Goal: Complete application form: Complete application form

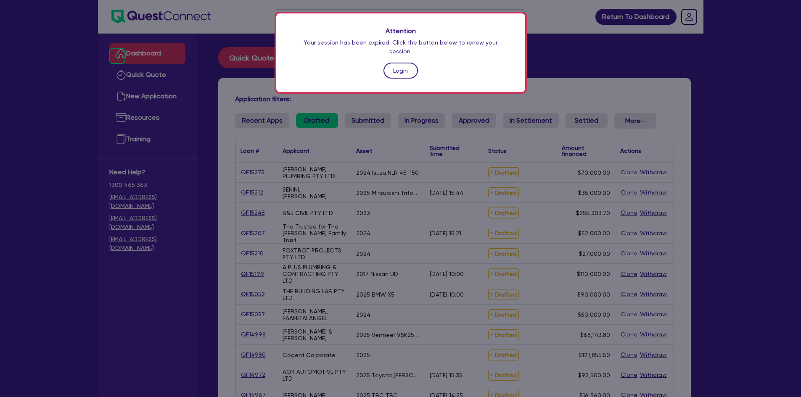
click at [389, 63] on link "Login" at bounding box center [400, 71] width 34 height 16
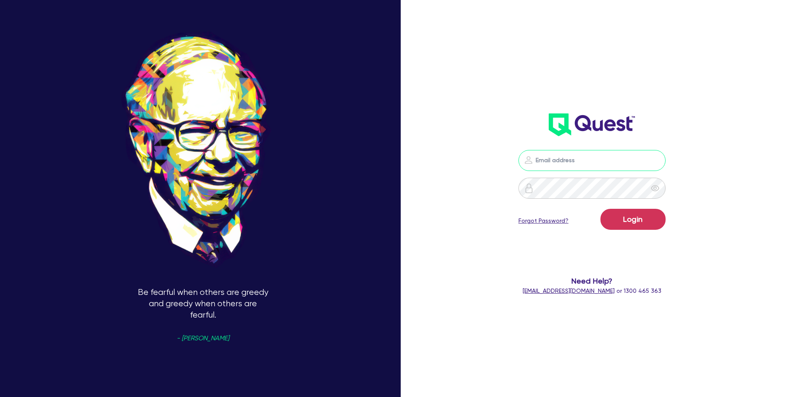
click at [568, 169] on input "email" at bounding box center [591, 160] width 147 height 21
type input "[PERSON_NAME][EMAIL_ADDRESS][DOMAIN_NAME]"
click at [600, 209] on button "Login" at bounding box center [632, 219] width 65 height 21
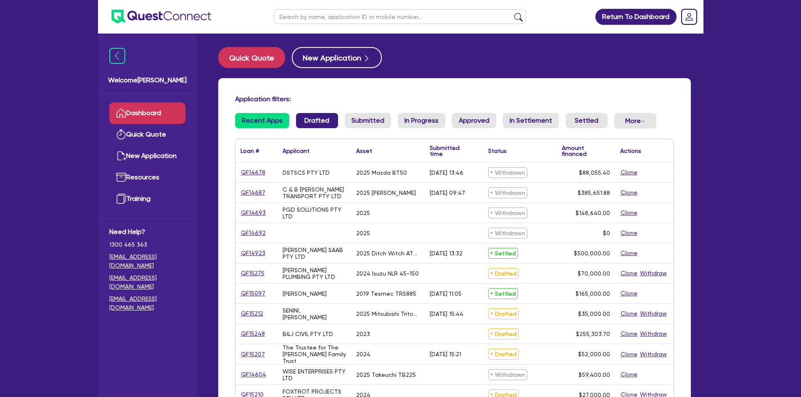
click at [328, 124] on link "Drafted" at bounding box center [317, 120] width 42 height 15
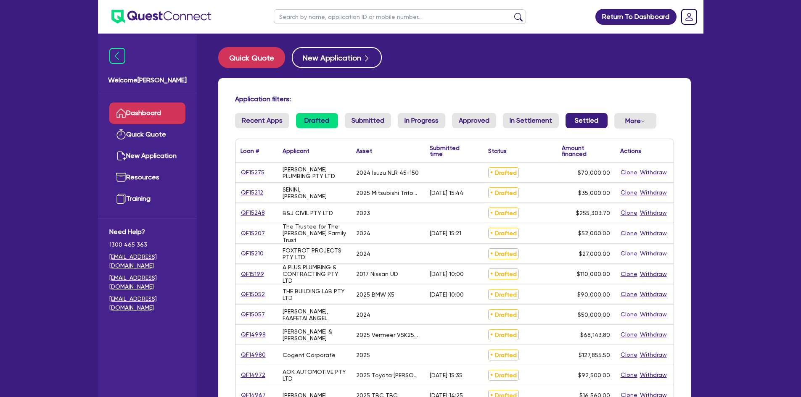
click at [568, 120] on link "Settled" at bounding box center [586, 120] width 42 height 15
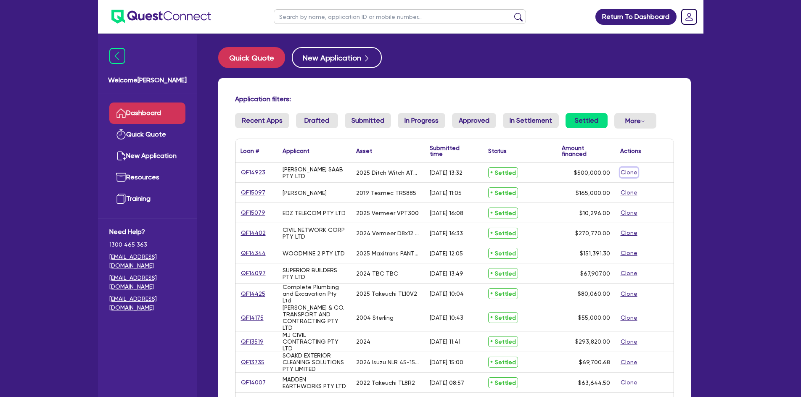
click at [625, 172] on button "Clone" at bounding box center [629, 173] width 18 height 10
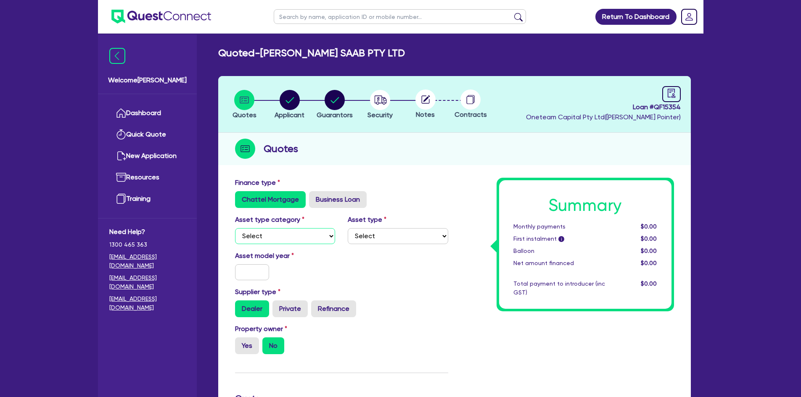
click at [299, 236] on select "Select Cars and light trucks Primary assets Secondary assets Tertiary assets" at bounding box center [285, 236] width 100 height 16
select select "PRIMARY_ASSETS"
click at [235, 228] on select "Select Cars and light trucks Primary assets Secondary assets Tertiary assets" at bounding box center [285, 236] width 100 height 16
click at [369, 244] on div "Asset type category Select Cars and light trucks Primary assets Secondary asset…" at bounding box center [342, 233] width 226 height 36
click at [369, 243] on select "Select Heavy trucks over 4.5 tonne Trailers Bus and coaches Yellow goods and ex…" at bounding box center [398, 236] width 100 height 16
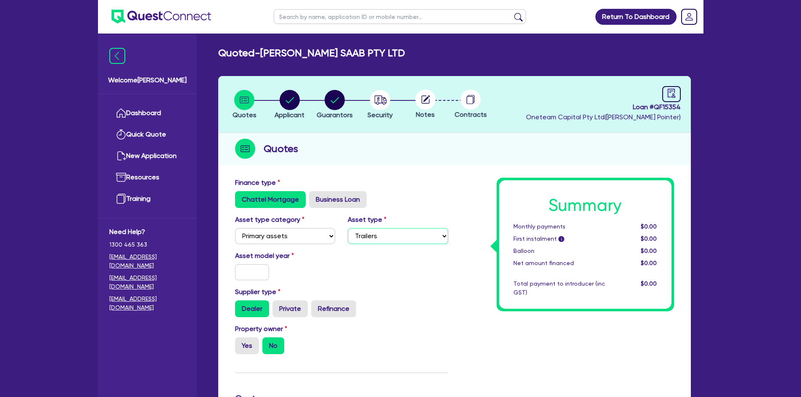
click at [348, 228] on select "Select Heavy trucks over 4.5 tonne Trailers Bus and coaches Yellow goods and ex…" at bounding box center [398, 236] width 100 height 16
click at [249, 272] on input "text" at bounding box center [252, 272] width 34 height 16
click at [298, 238] on select "Select Cars and light trucks Primary assets Secondary assets Tertiary assets" at bounding box center [285, 236] width 100 height 16
click at [235, 228] on select "Select Cars and light trucks Primary assets Secondary assets Tertiary assets" at bounding box center [285, 236] width 100 height 16
click at [396, 238] on select "Select Heavy trucks over 4.5 tonne Trailers Bus and coaches Yellow goods and ex…" at bounding box center [398, 236] width 100 height 16
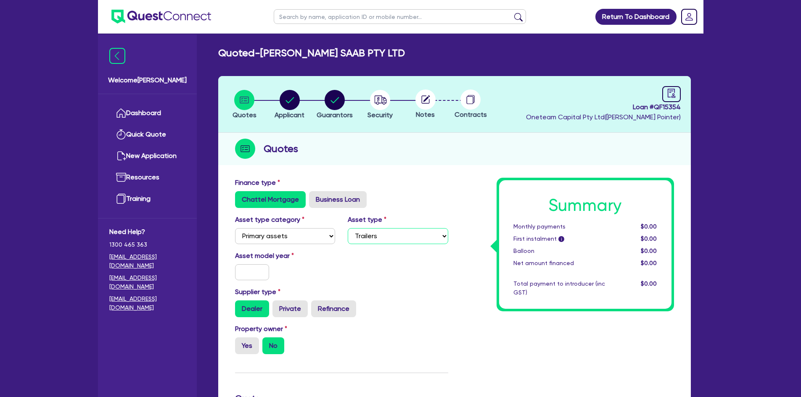
select select "HEAVY_TRUCKS"
click at [348, 228] on select "Select Heavy trucks over 4.5 tonne Trailers Bus and coaches Yellow goods and ex…" at bounding box center [398, 236] width 100 height 16
click at [247, 266] on input "text" at bounding box center [252, 272] width 34 height 16
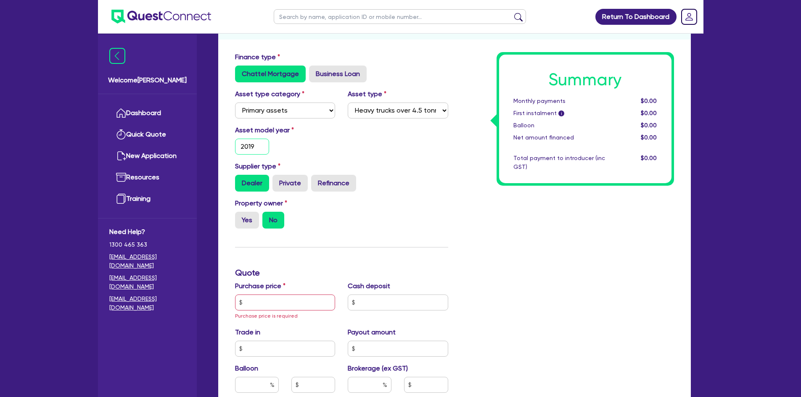
scroll to position [126, 0]
type input "2019"
click at [251, 223] on label "Yes" at bounding box center [247, 219] width 24 height 17
click at [240, 217] on input "Yes" at bounding box center [237, 213] width 5 height 5
radio input "true"
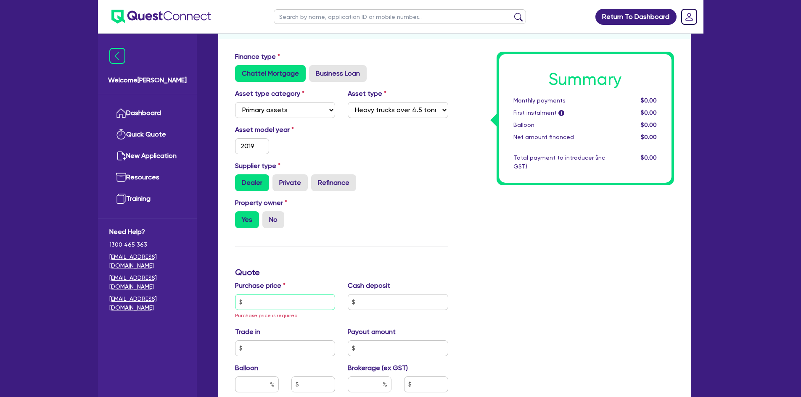
click at [264, 305] on input "text" at bounding box center [285, 302] width 100 height 16
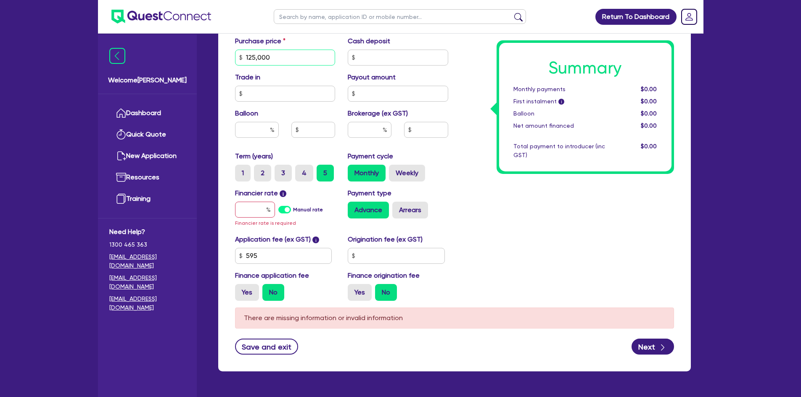
scroll to position [378, 0]
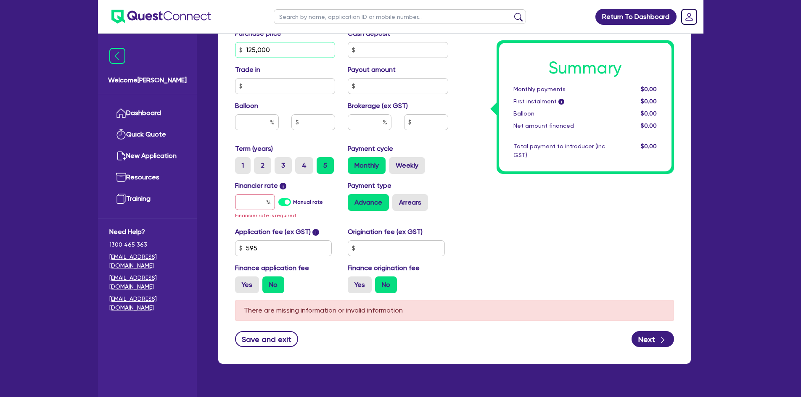
type input "125,000"
click at [248, 205] on input "text" at bounding box center [255, 202] width 40 height 16
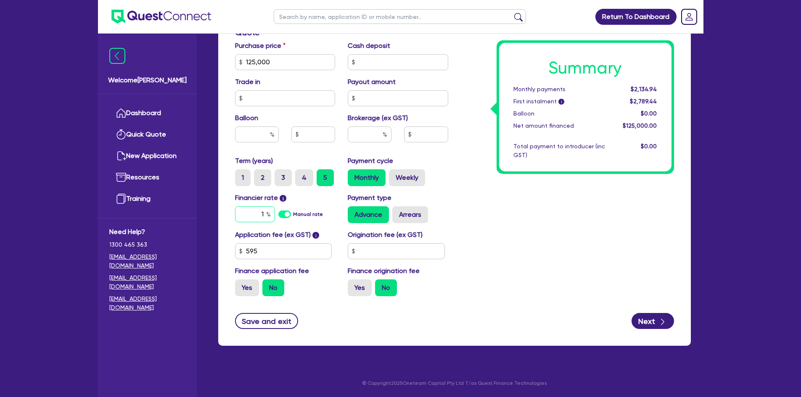
type input "1"
click at [367, 138] on input "text" at bounding box center [370, 135] width 44 height 16
type input "1"
type input "1,250"
type input "1"
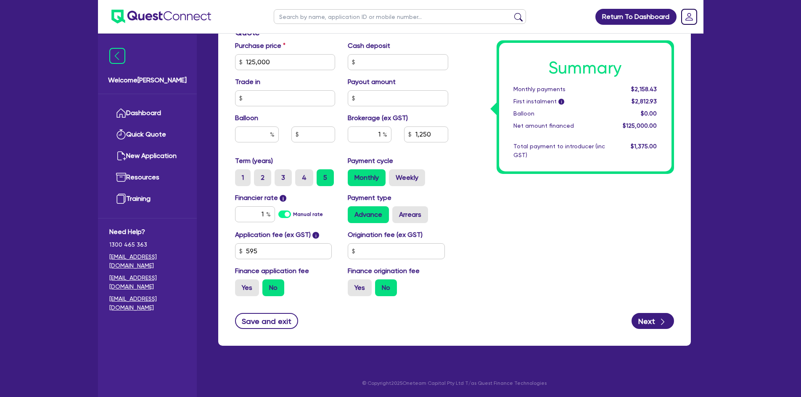
click at [558, 233] on div "Summary Monthly payments $2,158.43 First instalment i $2,812.93 Balloon $0.00 N…" at bounding box center [567, 57] width 226 height 491
click at [650, 320] on button "Next" at bounding box center [652, 321] width 42 height 16
type input "1,250"
select select "COMPANY"
select select "BUILDING_CONSTRUCTION"
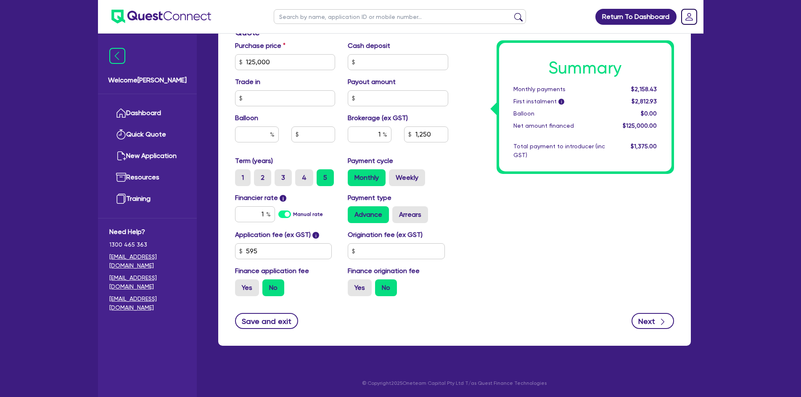
select select "TRADES_SERVICES_BUSINESSES_GOVERNMENT"
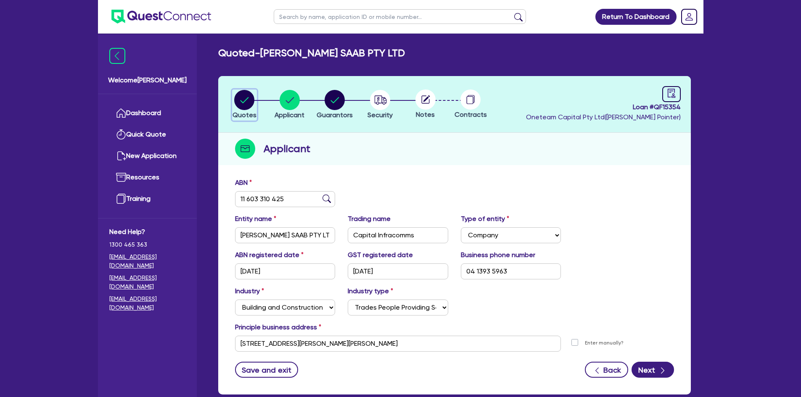
click at [246, 106] on circle "button" at bounding box center [244, 100] width 20 height 20
select select "PRIMARY_ASSETS"
select select "HEAVY_TRUCKS"
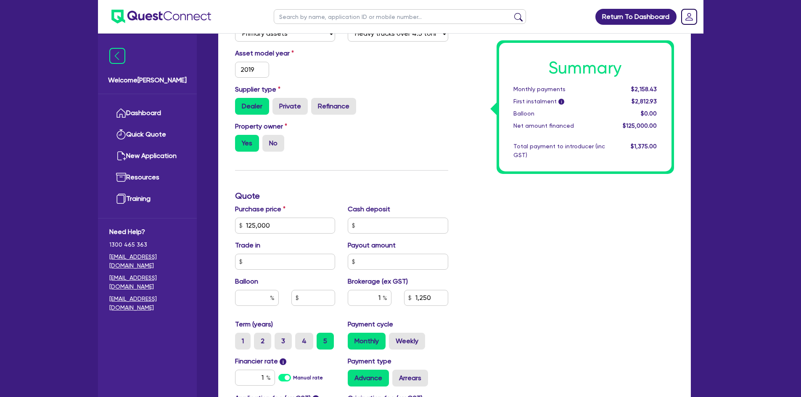
scroll to position [252, 0]
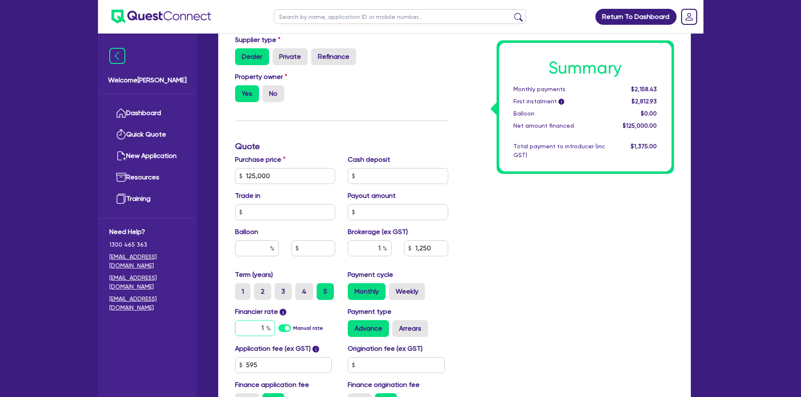
click at [263, 332] on input "1" at bounding box center [255, 328] width 40 height 16
click at [263, 331] on input "1" at bounding box center [255, 328] width 40 height 16
type input "6.99"
type input "125,000"
type input "1,250"
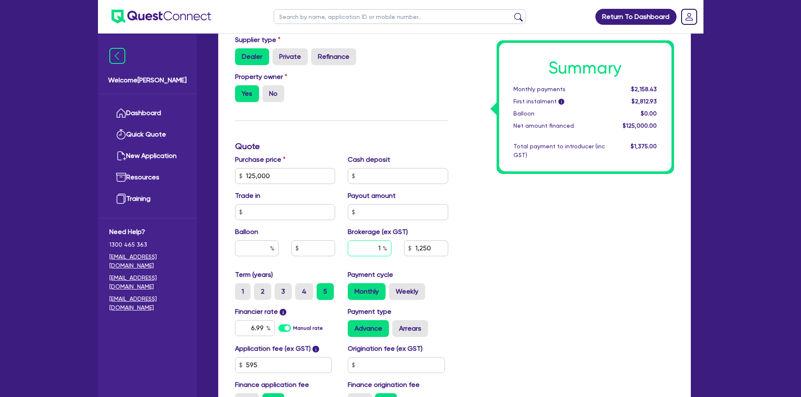
type input "125,000"
type input "1,250"
click at [383, 249] on div "1" at bounding box center [370, 248] width 44 height 16
type input "5"
type input "125,000"
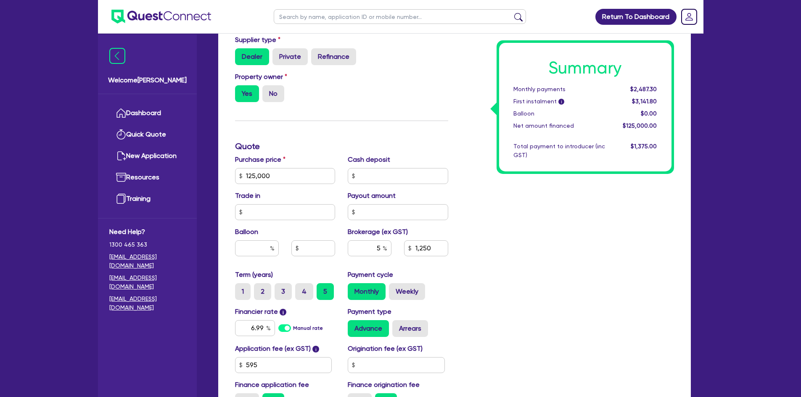
type input "1,250"
type input "125,000"
type input "6,250"
click at [489, 284] on div "Summary Monthly payments $2,487.30 First instalment i $3,141.80 Balloon $0.00 N…" at bounding box center [567, 171] width 226 height 491
drag, startPoint x: 387, startPoint y: 365, endPoint x: 382, endPoint y: 362, distance: 6.2
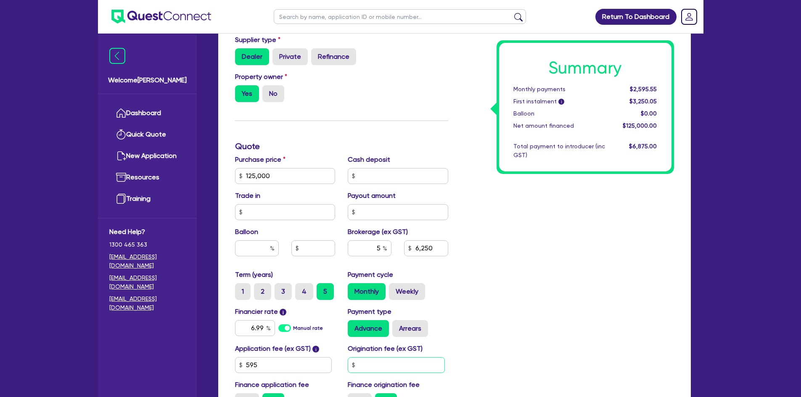
click at [387, 365] on input "text" at bounding box center [396, 365] width 97 height 16
type input "1,200"
type input "125,000"
type input "6,250"
type input "125,000"
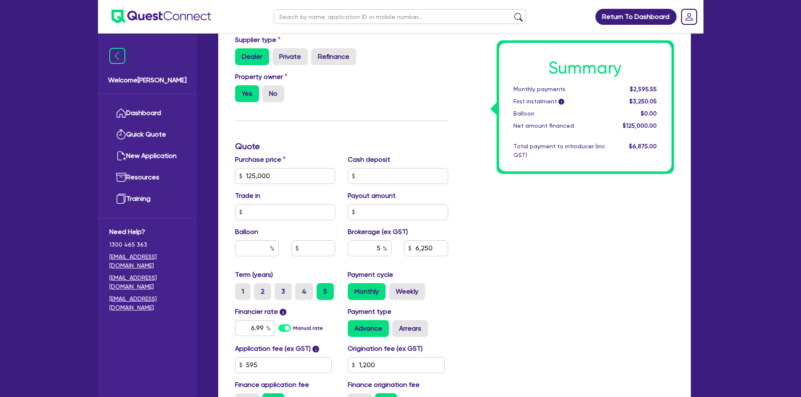
type input "6,250"
click at [458, 312] on div "Summary Monthly payments $2,595.55 First instalment i $3,250.05 Balloon $0.00 N…" at bounding box center [567, 171] width 226 height 491
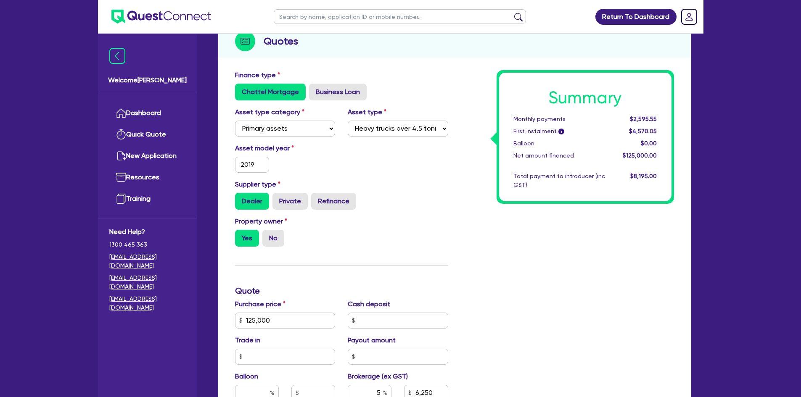
scroll to position [0, 0]
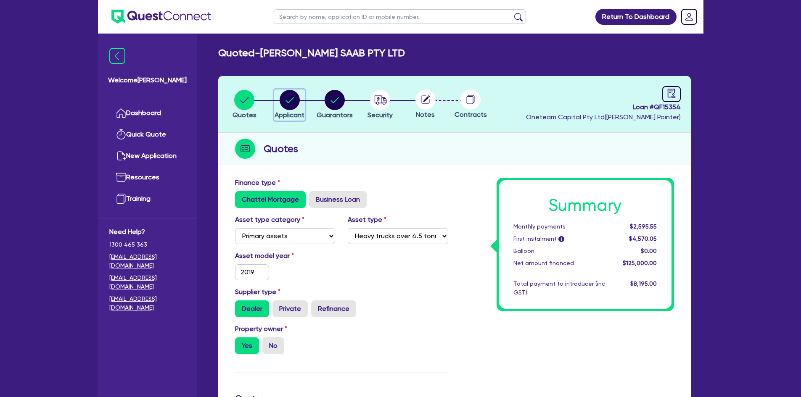
click at [289, 96] on circle "button" at bounding box center [290, 100] width 20 height 20
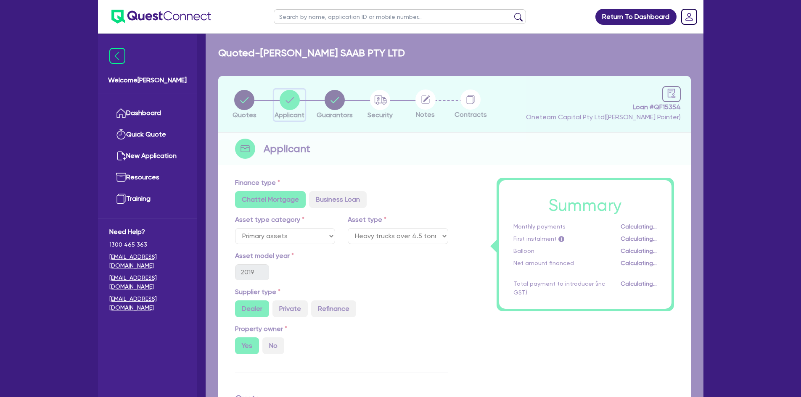
select select "COMPANY"
select select "BUILDING_CONSTRUCTION"
select select "TRADES_SERVICES_BUSINESSES_GOVERNMENT"
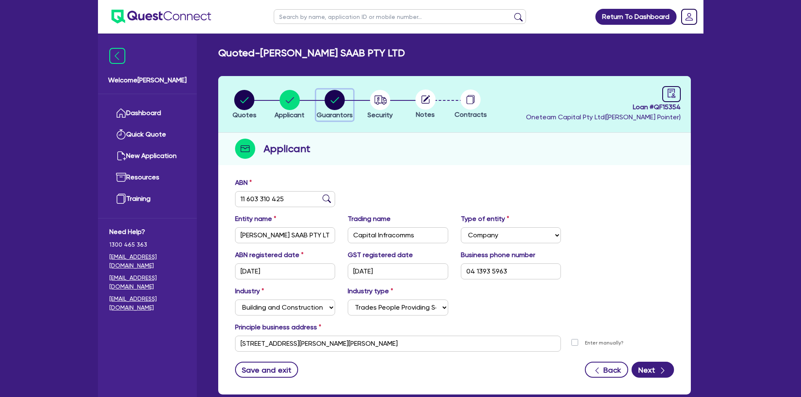
click at [340, 102] on circle "button" at bounding box center [335, 100] width 20 height 20
select select "MR"
select select "ACT"
select select "MARRIED"
select select "CASH"
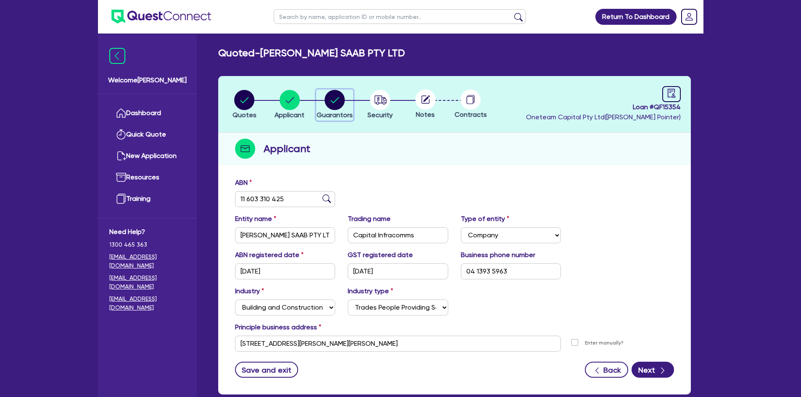
select select "VEHICLE"
select select "TRUCK"
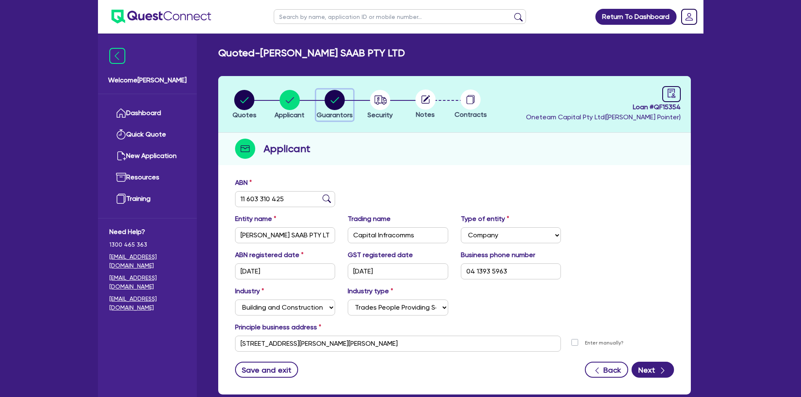
select select "EQUIPMENT"
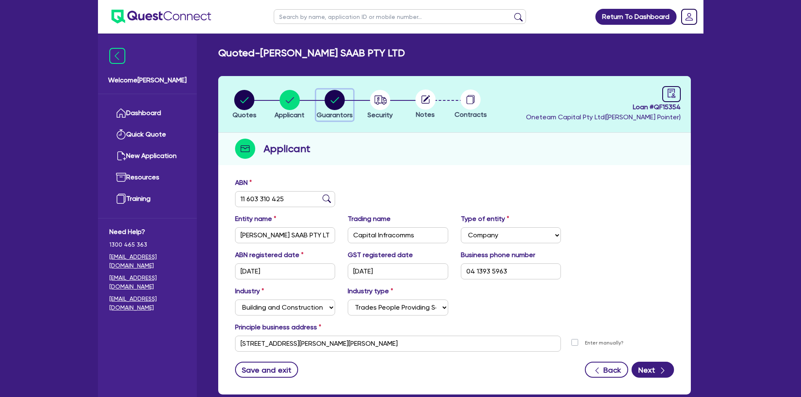
select select "PROPERTY"
select select "EQUIPMENT_LOAN"
select select "MORTGAGE"
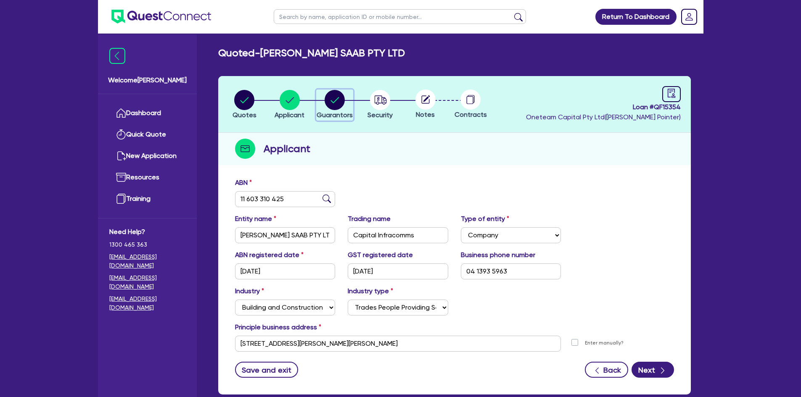
select select "MORTGAGE"
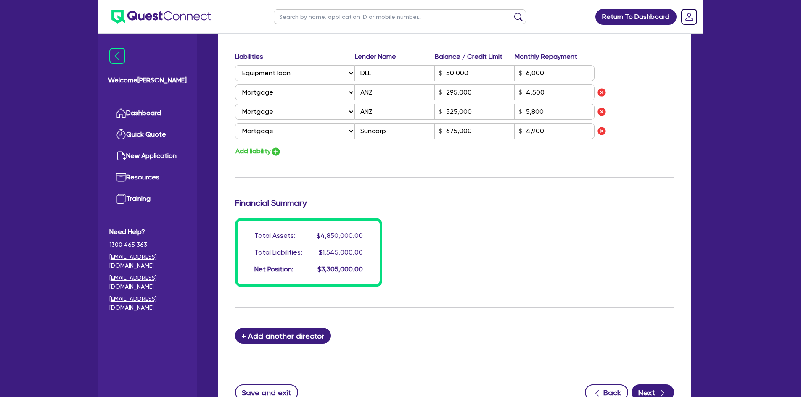
scroll to position [893, 0]
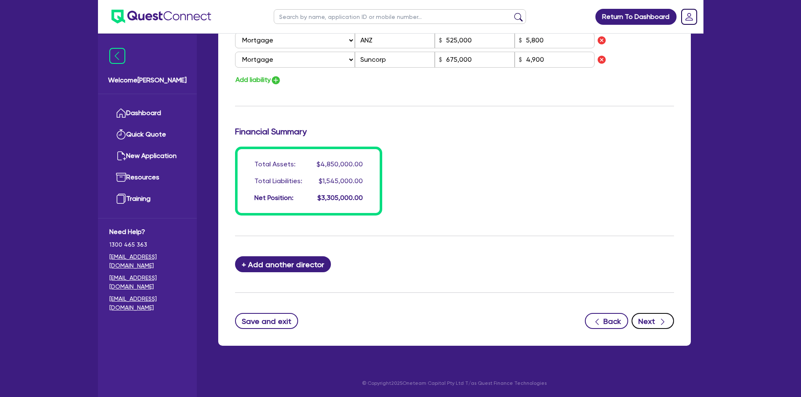
click at [668, 318] on button "Next" at bounding box center [652, 321] width 42 height 16
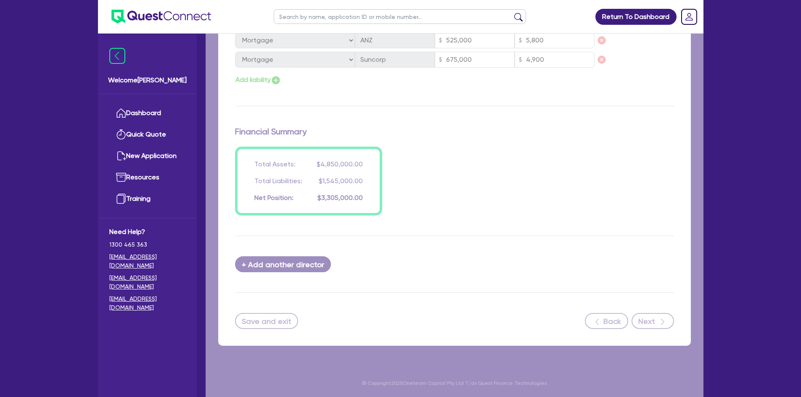
select select "PRIMARY_ASSETS"
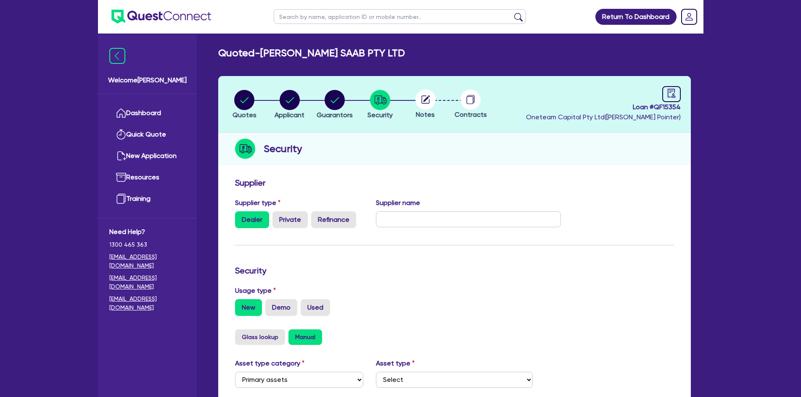
select select "HEAVY_TRUCKS"
click at [392, 215] on input "text" at bounding box center [468, 219] width 185 height 16
click at [397, 223] on input "text" at bounding box center [468, 219] width 185 height 16
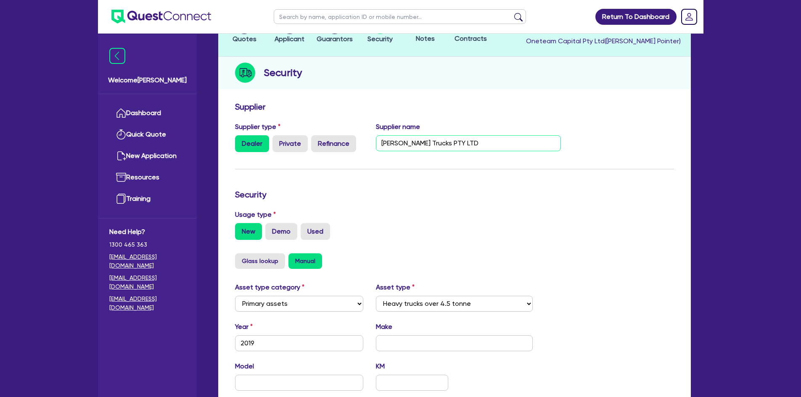
scroll to position [168, 0]
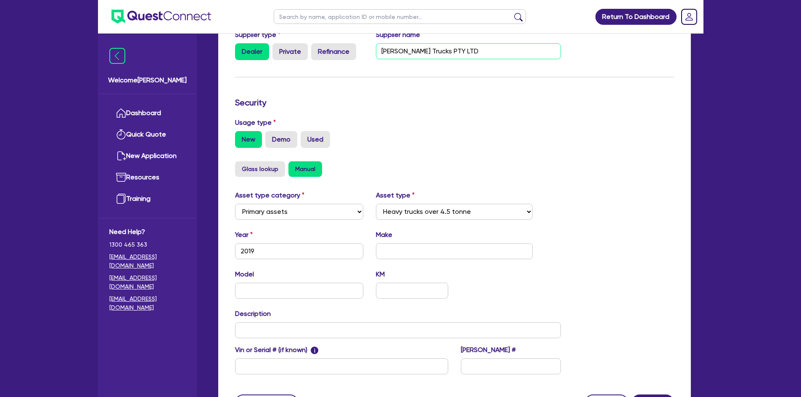
type input "Pitman Trucks PTY LTD"
click at [402, 249] on input "text" at bounding box center [454, 251] width 157 height 16
type input "Scania"
click at [328, 293] on input "text" at bounding box center [299, 291] width 129 height 16
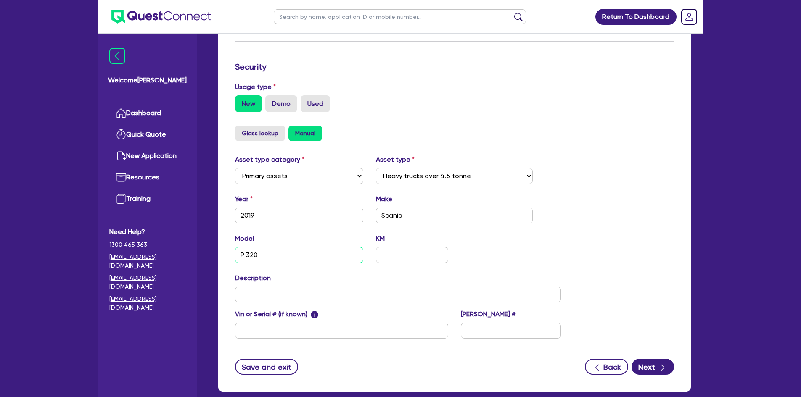
scroll to position [250, 0]
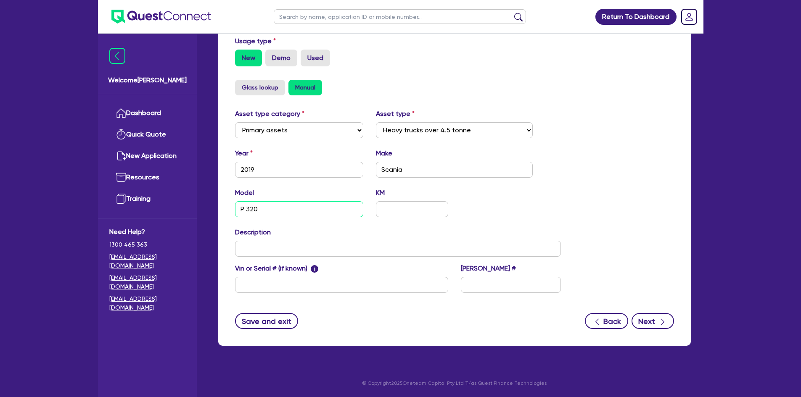
type input "P 320"
click at [644, 320] on button "Next" at bounding box center [652, 321] width 42 height 16
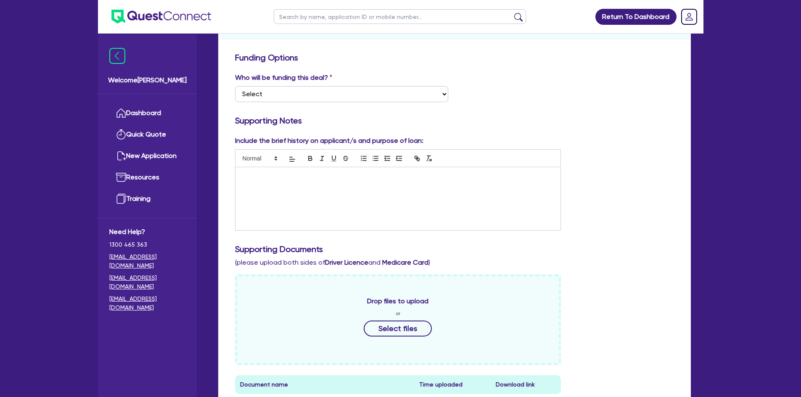
scroll to position [126, 0]
click at [288, 89] on select "Select I want Quest to fund 100% I will fund 100% I will co-fund with Quest Oth…" at bounding box center [341, 93] width 213 height 16
select select "Other"
click at [235, 85] on select "Select I want Quest to fund 100% I will fund 100% I will co-fund with Quest Oth…" at bounding box center [341, 93] width 213 height 16
click at [256, 200] on div at bounding box center [397, 197] width 325 height 63
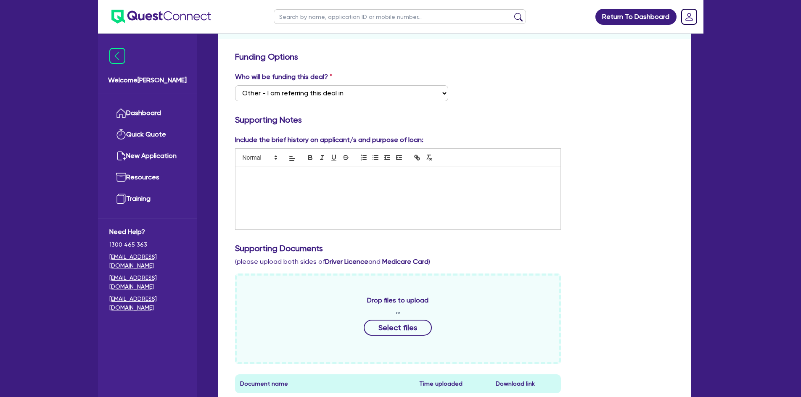
click at [257, 171] on div at bounding box center [397, 197] width 325 height 63
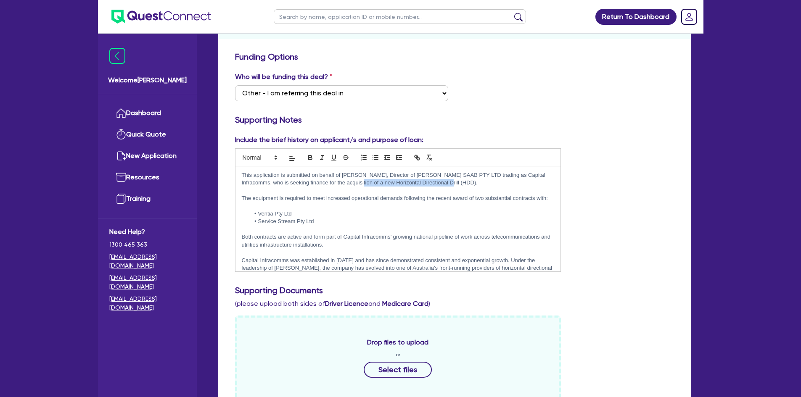
drag, startPoint x: 354, startPoint y: 182, endPoint x: 444, endPoint y: 181, distance: 90.8
click at [444, 181] on p "This application is submitted on behalf of Bodh Singh, Director of SANDHU SAAB …" at bounding box center [398, 180] width 313 height 16
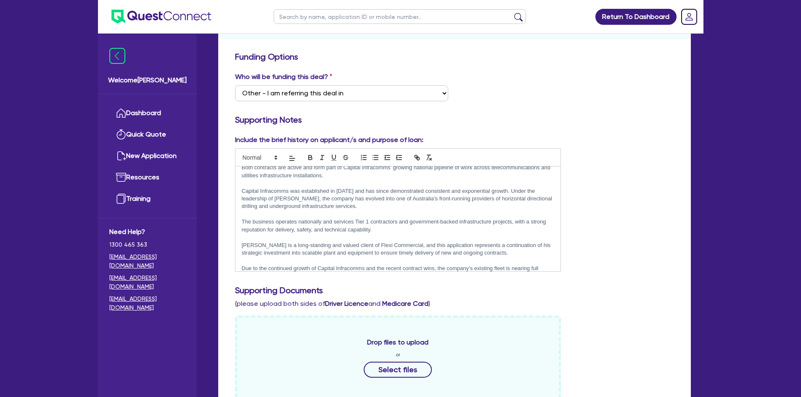
scroll to position [84, 0]
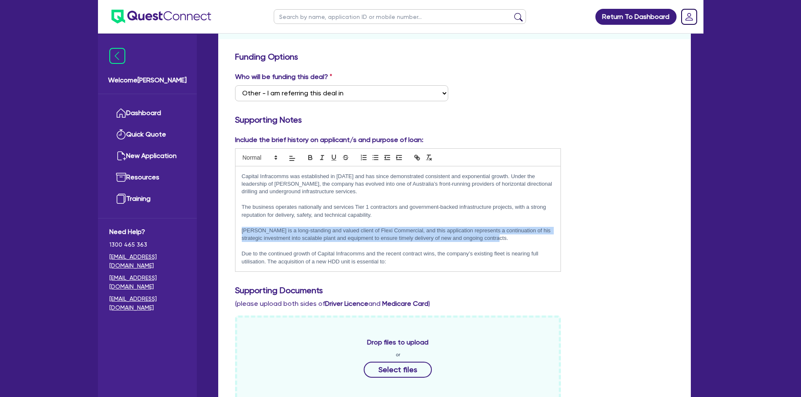
drag, startPoint x: 510, startPoint y: 237, endPoint x: 241, endPoint y: 230, distance: 269.2
click at [241, 230] on div "This application is submitted on behalf of Bodh Singh, Director of SANDHU SAAB …" at bounding box center [397, 218] width 325 height 105
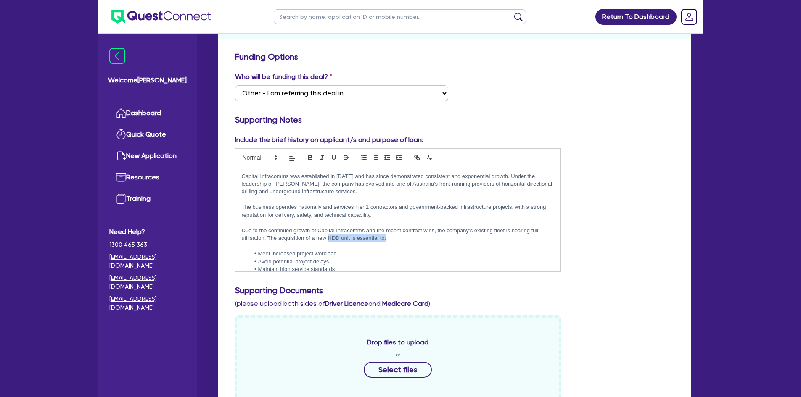
drag, startPoint x: 327, startPoint y: 238, endPoint x: 388, endPoint y: 238, distance: 61.0
click at [388, 238] on p "Due to the continued growth of Capital Infracomms and the recent contract wins,…" at bounding box center [398, 235] width 313 height 16
click at [393, 237] on p "Due to the continued growth of Capital Infracomms and the recent contract wins,…" at bounding box center [398, 235] width 313 height 16
drag, startPoint x: 393, startPoint y: 237, endPoint x: 314, endPoint y: 240, distance: 78.7
click at [314, 240] on p "Due to the continued growth of Capital Infracomms and the recent contract wins,…" at bounding box center [398, 235] width 313 height 16
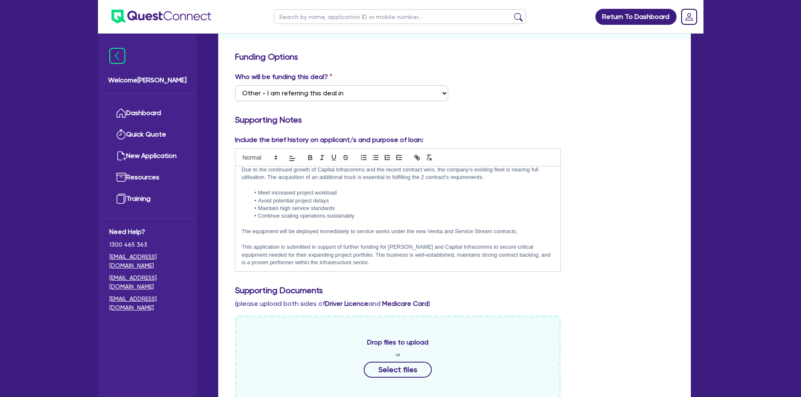
scroll to position [145, 0]
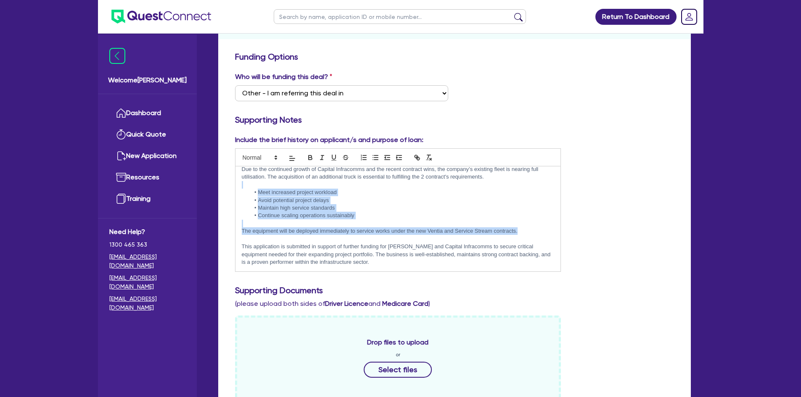
drag, startPoint x: 523, startPoint y: 231, endPoint x: 259, endPoint y: 186, distance: 267.9
click at [259, 186] on div "This application is submitted on behalf of Bodh Singh, Director of SANDHU SAAB …" at bounding box center [397, 218] width 325 height 105
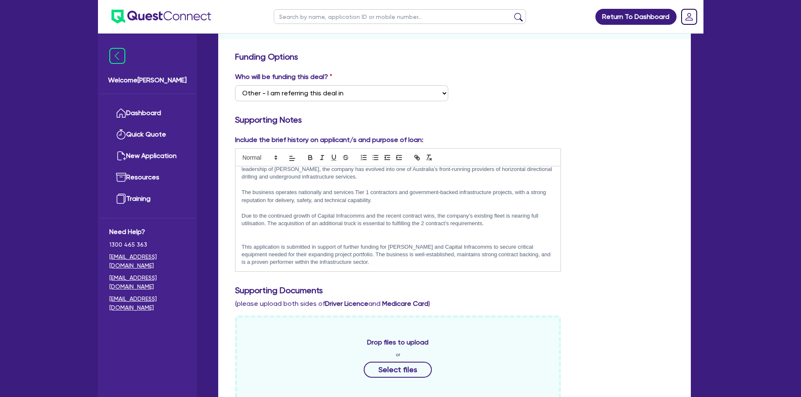
scroll to position [91, 0]
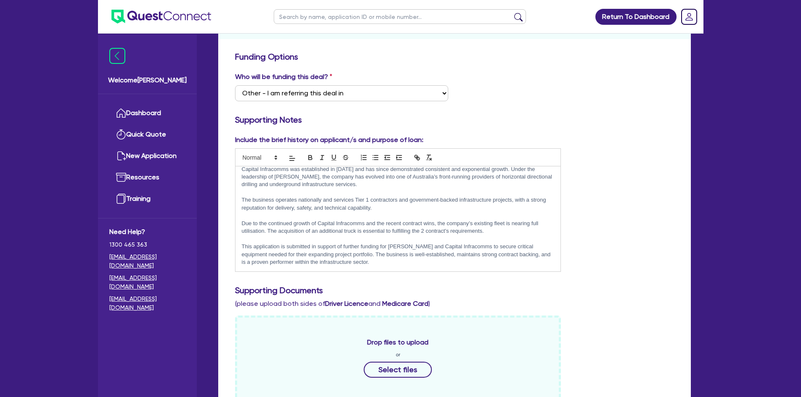
drag, startPoint x: 396, startPoint y: 263, endPoint x: 223, endPoint y: 243, distance: 173.9
click at [223, 243] on div "Funding Options Who will be funding this deal? Select I want Quest to fund 100%…" at bounding box center [454, 335] width 473 height 574
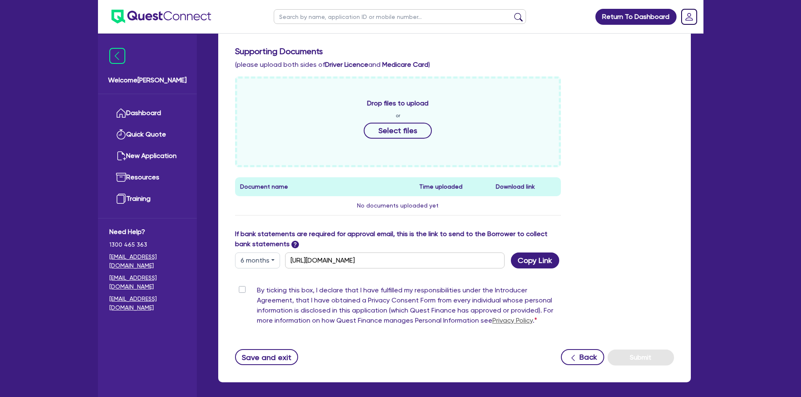
scroll to position [402, 0]
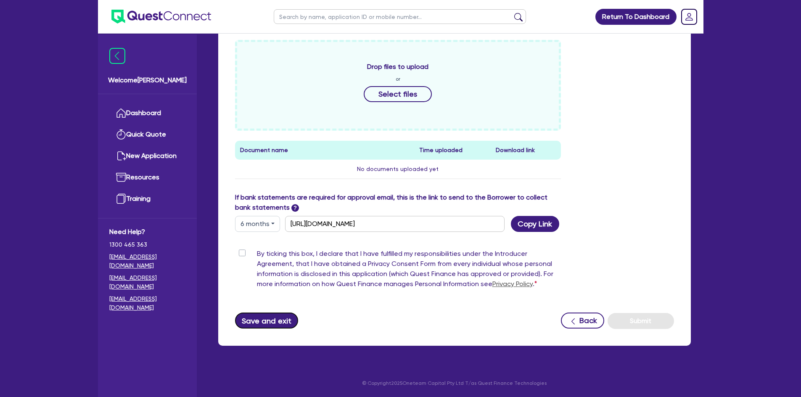
click at [262, 325] on button "Save and exit" at bounding box center [266, 321] width 63 height 16
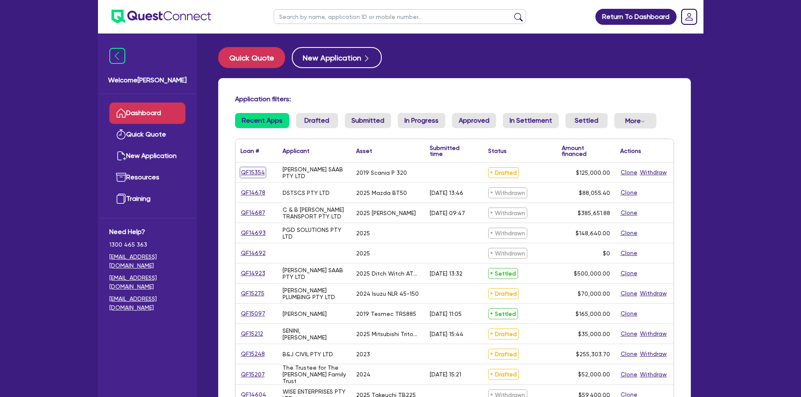
click at [249, 173] on link "QF15354" at bounding box center [252, 173] width 25 height 10
select select "PRIMARY_ASSETS"
select select "HEAVY_TRUCKS"
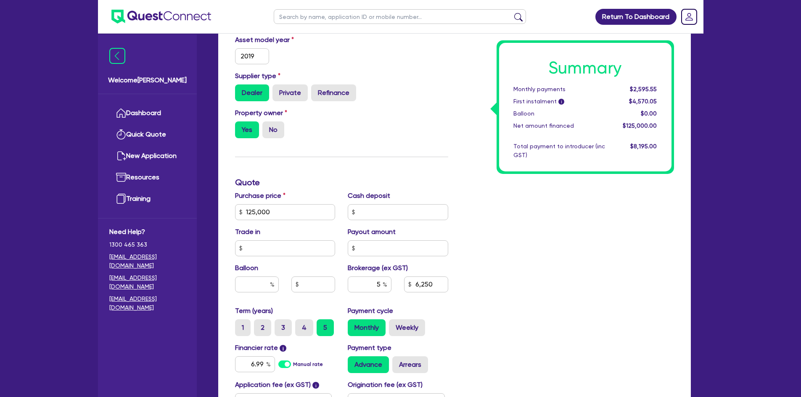
scroll to position [294, 0]
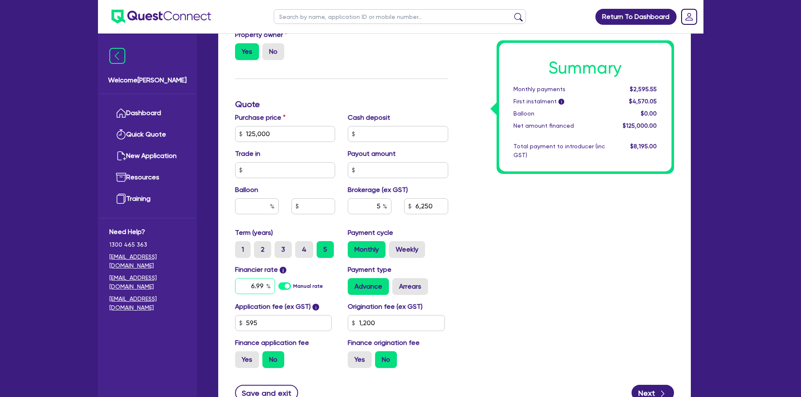
click at [259, 289] on input "6.99" at bounding box center [255, 286] width 40 height 16
type input "9.75"
type input "125,000"
type input "6,250"
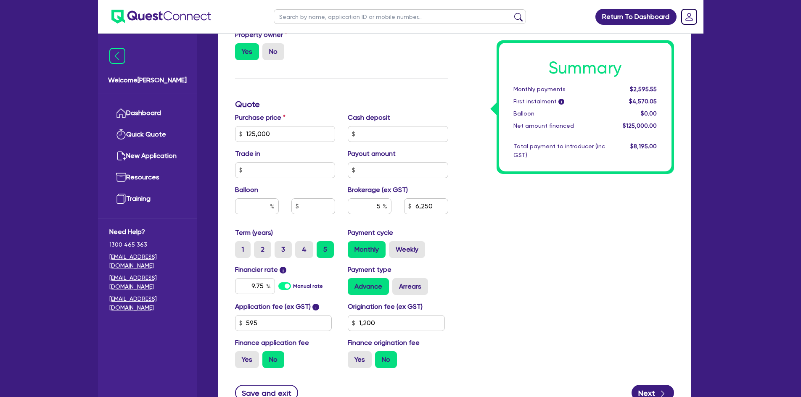
type input "1,200"
click at [493, 254] on div "Summary Monthly payments $2,595.55 First instalment i $4,570.05 Balloon $0.00 N…" at bounding box center [567, 129] width 226 height 491
type input "125,000"
type input "6,250"
type input "1,200"
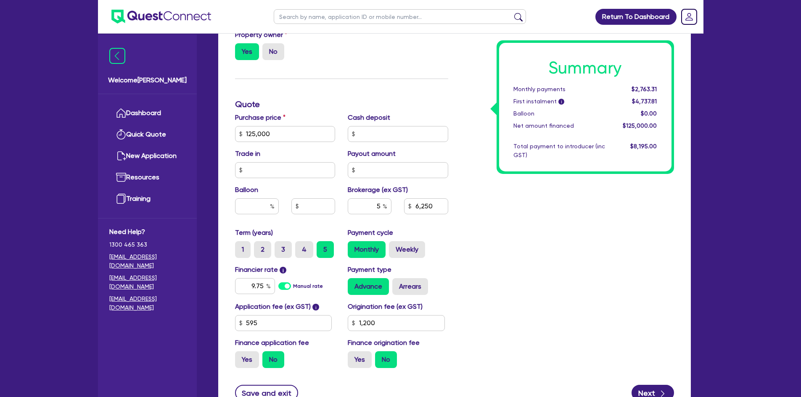
click at [553, 246] on div "Summary Monthly payments $2,763.31 First instalment i $4,737.81 Balloon $0.00 N…" at bounding box center [567, 129] width 226 height 491
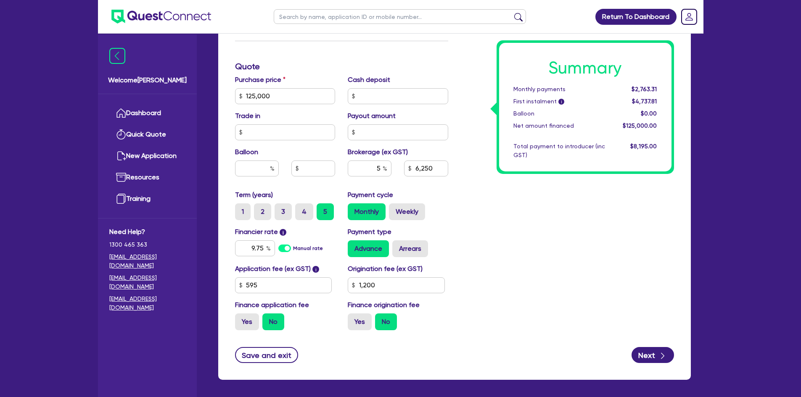
scroll to position [336, 0]
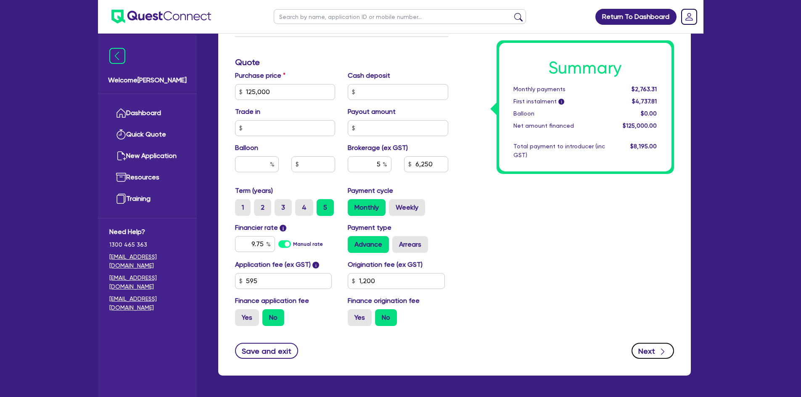
click at [653, 351] on button "Next" at bounding box center [652, 351] width 42 height 16
type input "125,000"
type input "6,250"
type input "1,200"
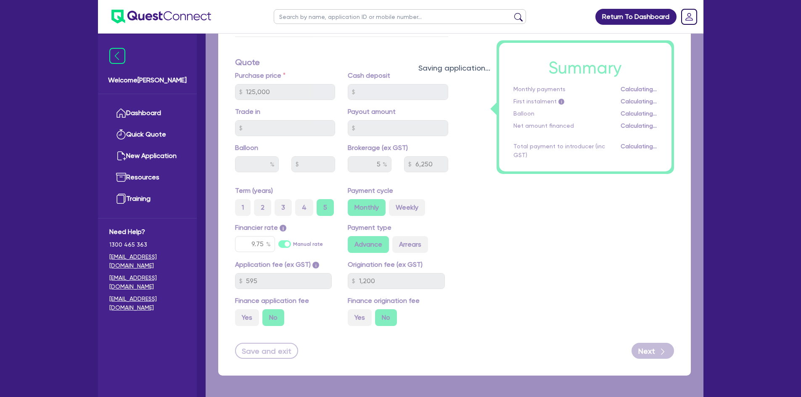
select select "COMPANY"
select select "BUILDING_CONSTRUCTION"
select select "TRADES_SERVICES_BUSINESSES_GOVERNMENT"
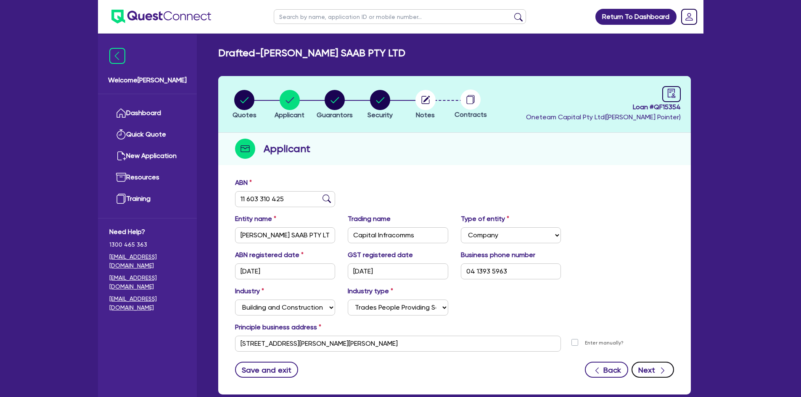
click at [655, 365] on button "Next" at bounding box center [652, 370] width 42 height 16
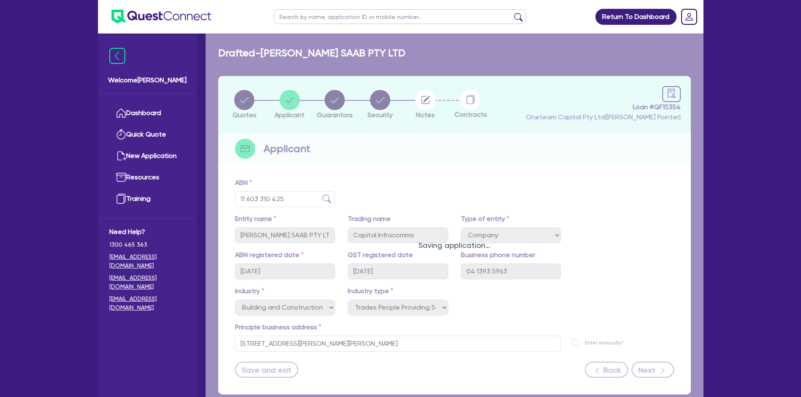
select select "MR"
select select "ACT"
select select "MARRIED"
select select "CASH"
select select "VEHICLE"
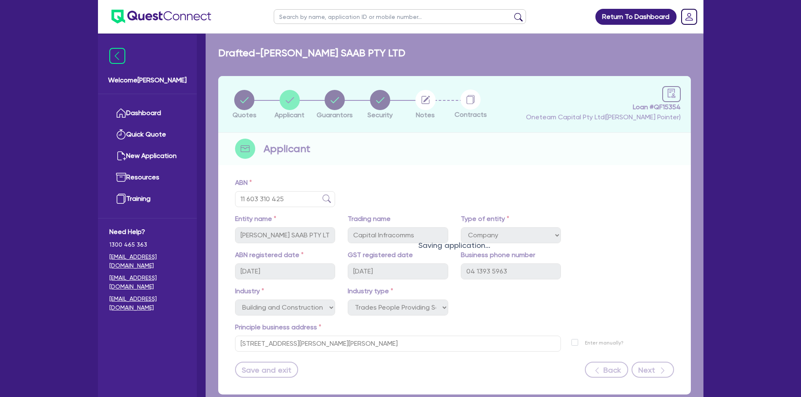
select select "TRUCK"
select select "EQUIPMENT"
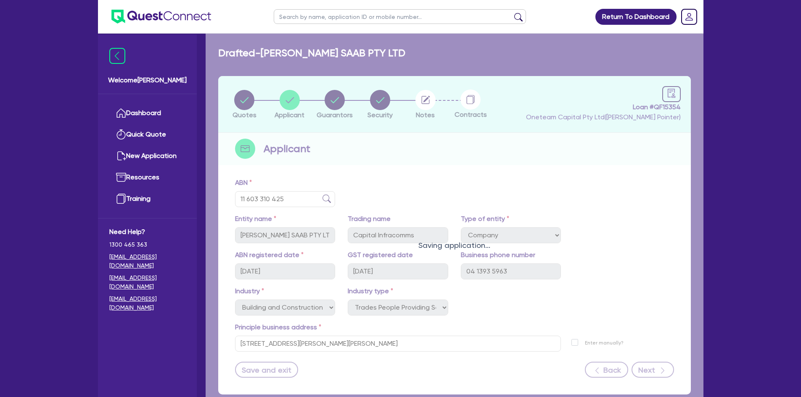
select select "EQUIPMENT"
select select "PROPERTY"
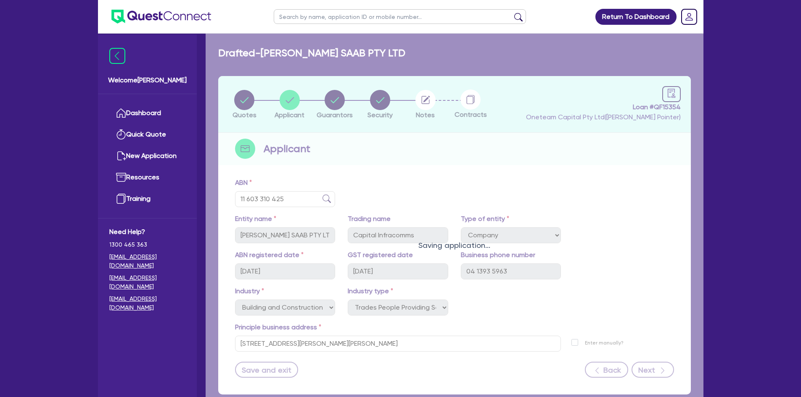
select select "PROPERTY"
select select "EQUIPMENT_LOAN"
select select "MORTGAGE"
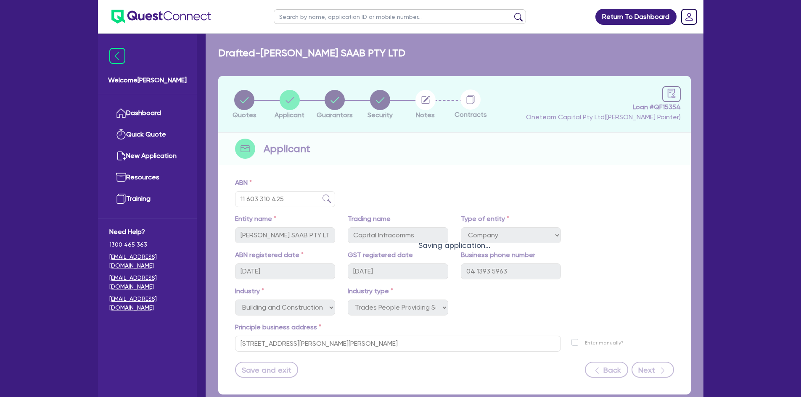
select select "MORTGAGE"
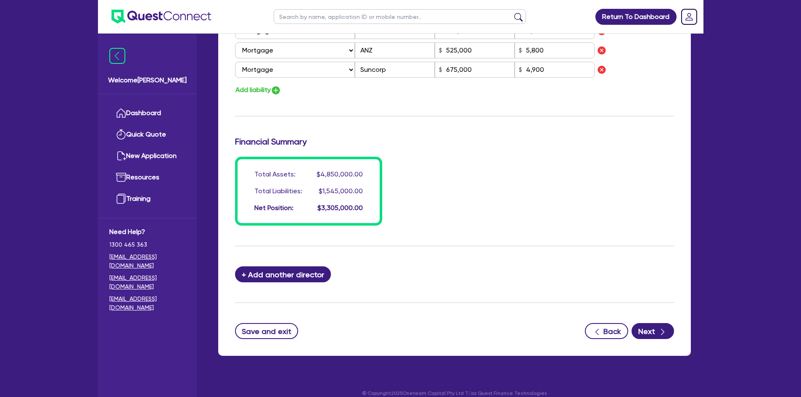
scroll to position [893, 0]
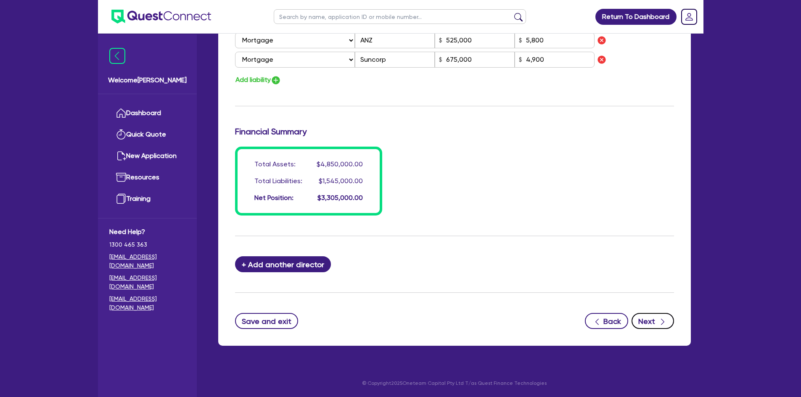
click at [670, 322] on button "Next" at bounding box center [652, 321] width 42 height 16
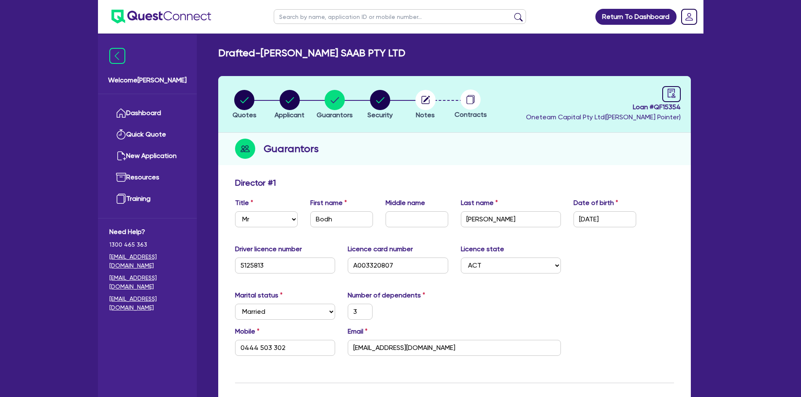
select select "PRIMARY_ASSETS"
select select "HEAVY_TRUCKS"
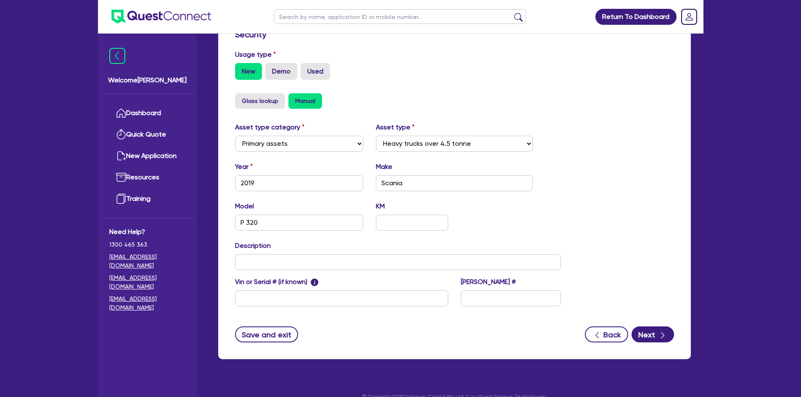
scroll to position [250, 0]
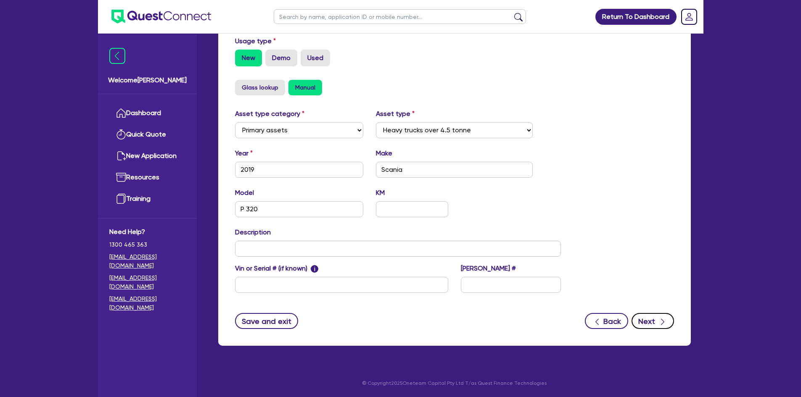
click at [651, 318] on button "Next" at bounding box center [652, 321] width 42 height 16
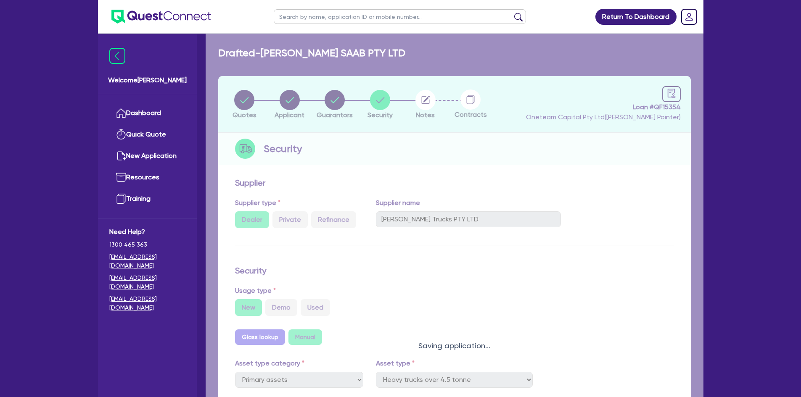
select select "Other"
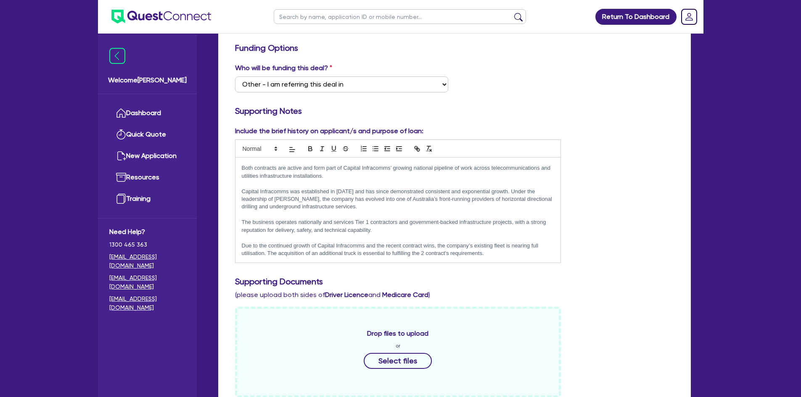
scroll to position [42, 0]
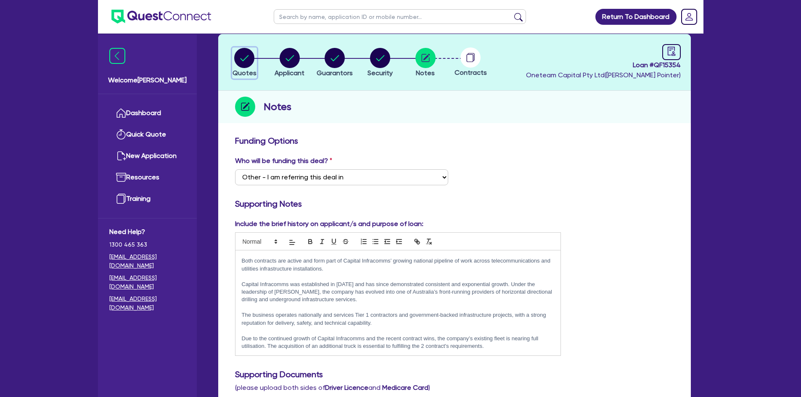
click at [244, 61] on circle "button" at bounding box center [244, 58] width 20 height 20
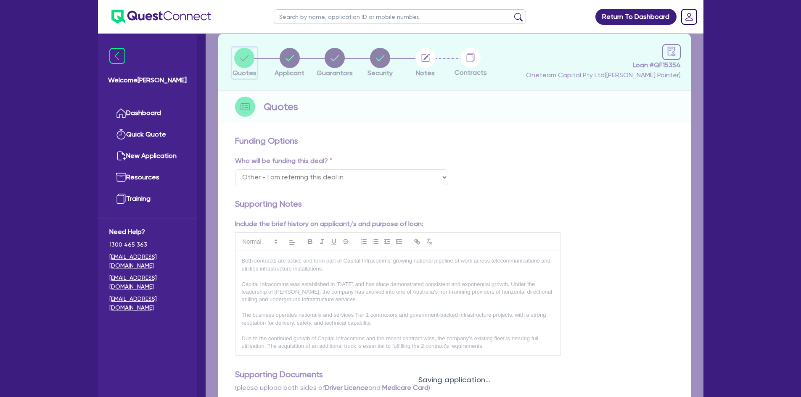
select select "PRIMARY_ASSETS"
select select "HEAVY_TRUCKS"
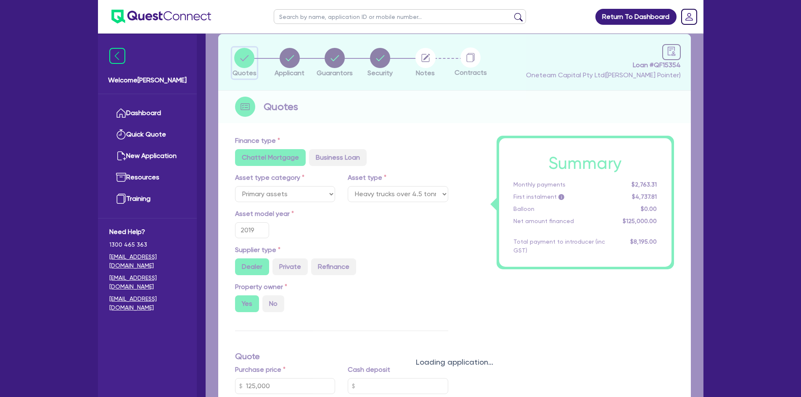
type input "125,000"
type input "6,250"
type input "1,200"
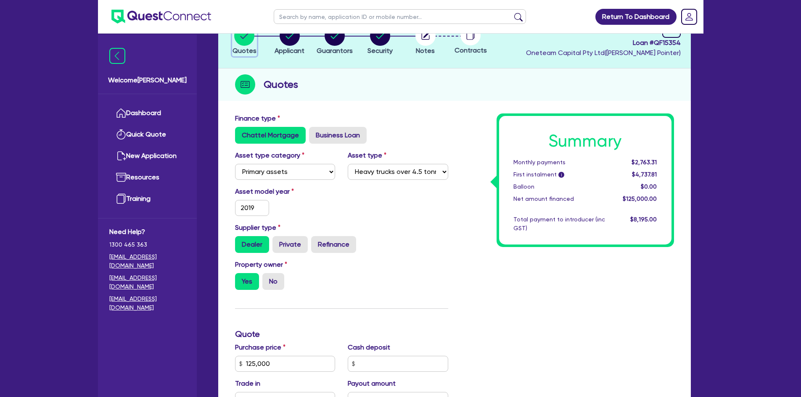
scroll to position [126, 0]
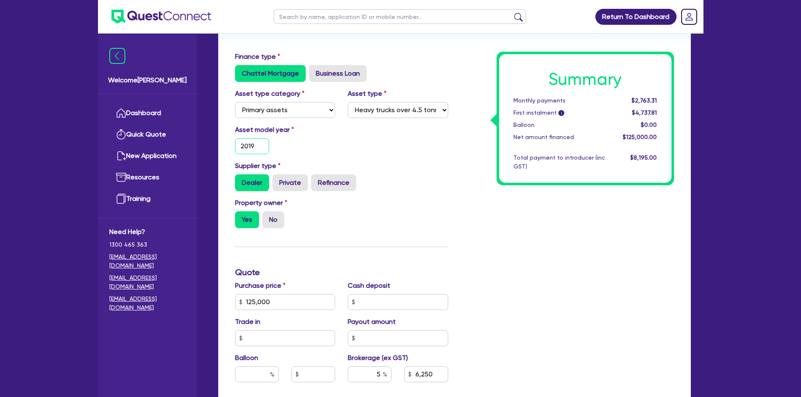
click at [257, 143] on input "2019" at bounding box center [252, 146] width 34 height 16
type input "2014"
type input "125,000"
type input "6,250"
type input "1,200"
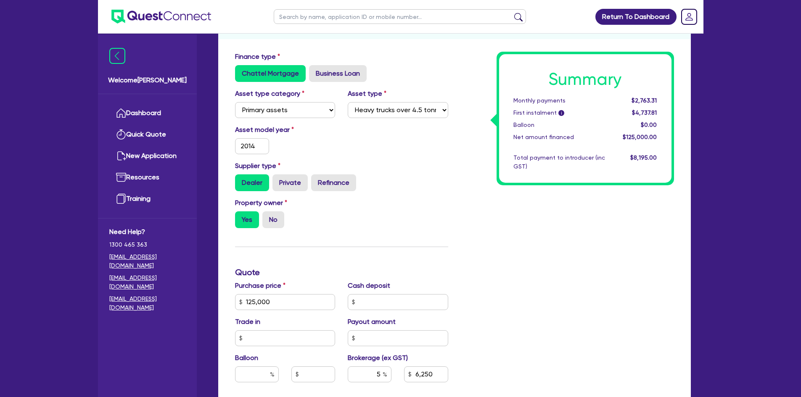
type input "125,000"
type input "6,250"
type input "1,200"
click at [462, 245] on div "Summary Monthly payments $2,763.31 First instalment i $4,737.81 Balloon $0.00 N…" at bounding box center [567, 297] width 226 height 491
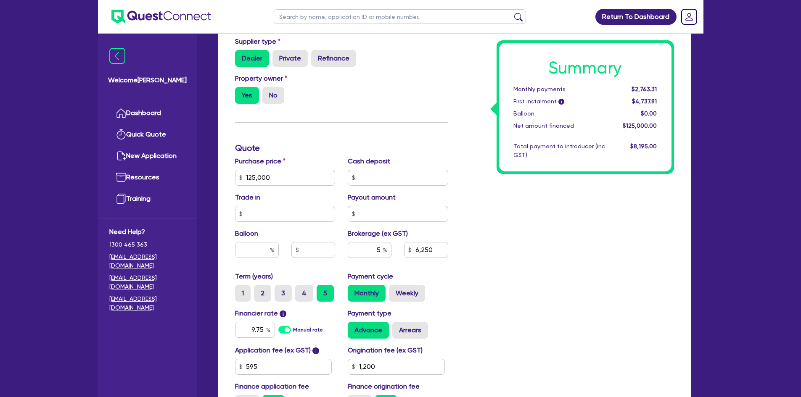
scroll to position [294, 0]
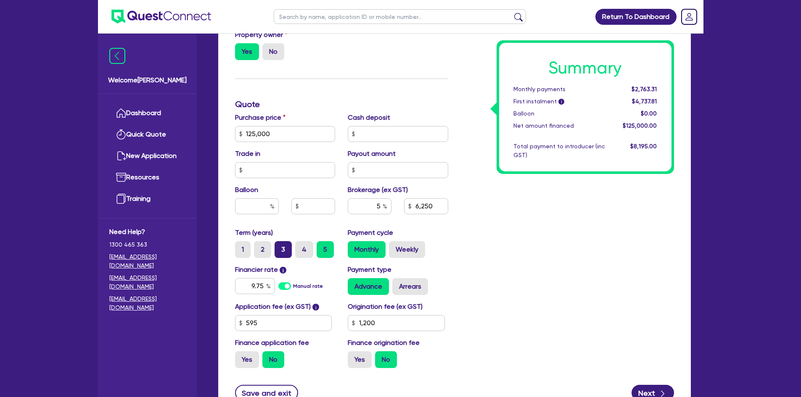
click at [276, 251] on label "3" at bounding box center [283, 249] width 17 height 17
click at [276, 247] on input "3" at bounding box center [277, 243] width 5 height 5
radio input "true"
type input "125,000"
type input "6,250"
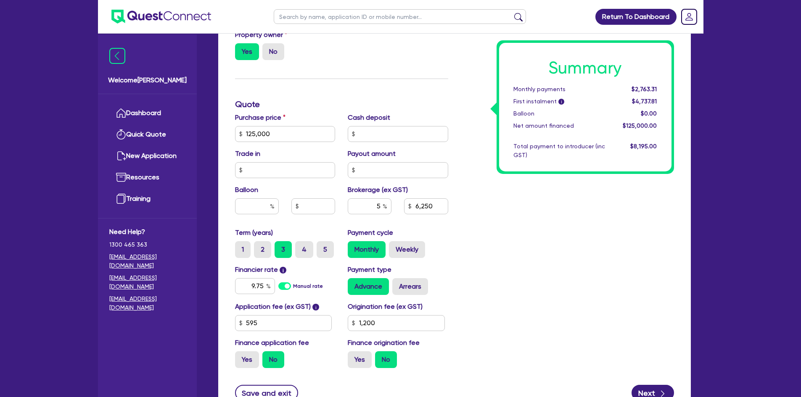
type input "1,200"
type input "125,000"
type input "6,250"
type input "1,200"
click at [384, 138] on input "text" at bounding box center [398, 134] width 100 height 16
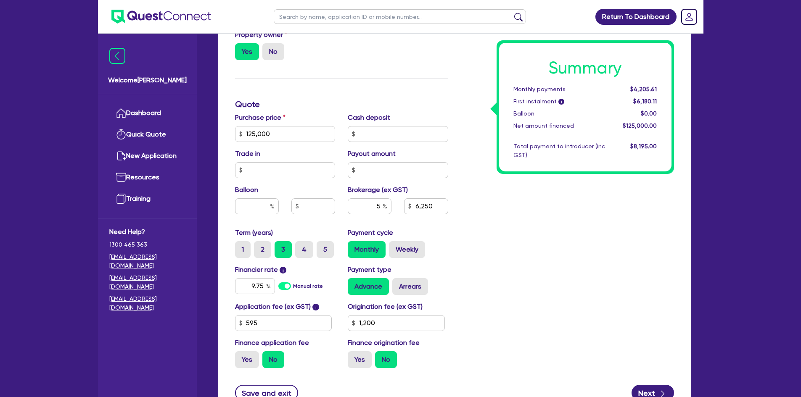
click at [546, 307] on div "Summary Monthly payments $4,205.61 First instalment i $6,180.11 Balloon $0.00 N…" at bounding box center [567, 129] width 226 height 491
click at [253, 207] on input "text" at bounding box center [257, 206] width 44 height 16
click at [517, 243] on div "Summary Monthly payments $4,205.61 First instalment i $6,180.11 Balloon $0.00 N…" at bounding box center [567, 129] width 226 height 491
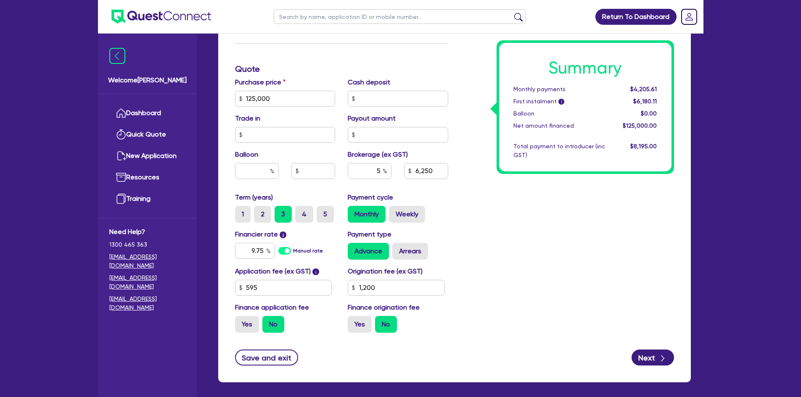
scroll to position [336, 0]
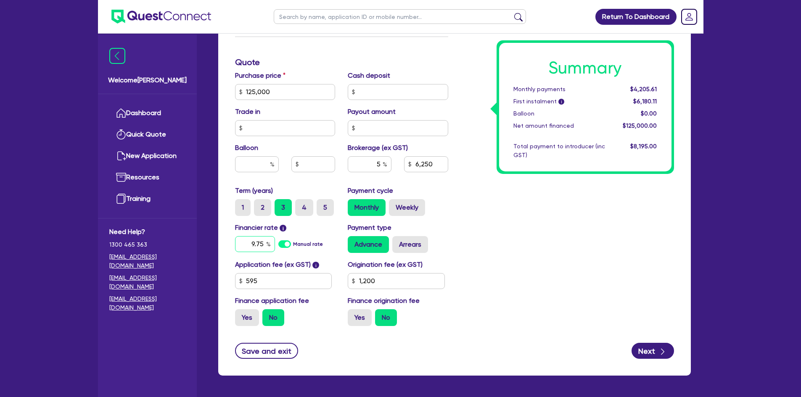
click at [264, 246] on input "9.75" at bounding box center [255, 244] width 40 height 16
type input "125,000"
type input "6,250"
type input "7"
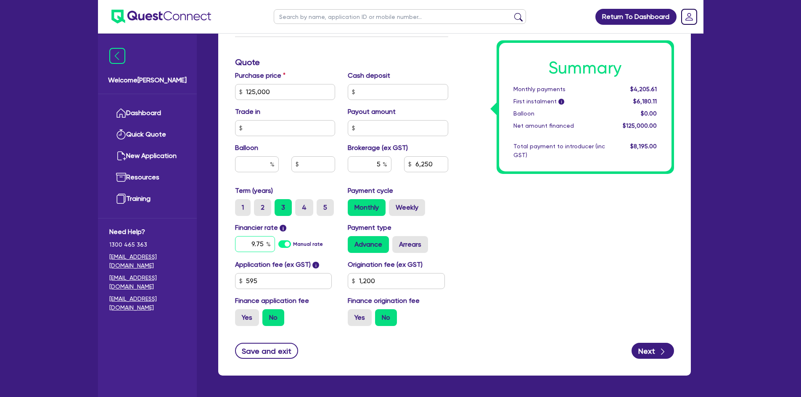
type input "1,200"
type input "125,000"
type input "6,250"
type input "1,200"
type input "10.75"
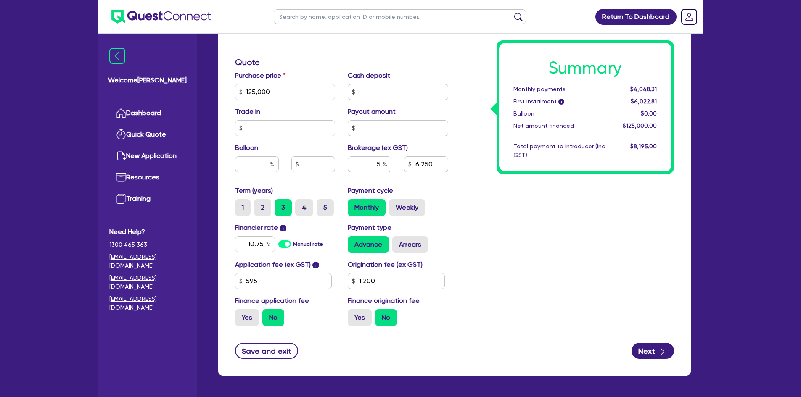
type input "125,000"
type input "6,250"
type input "1,200"
type input "125,000"
type input "6,250"
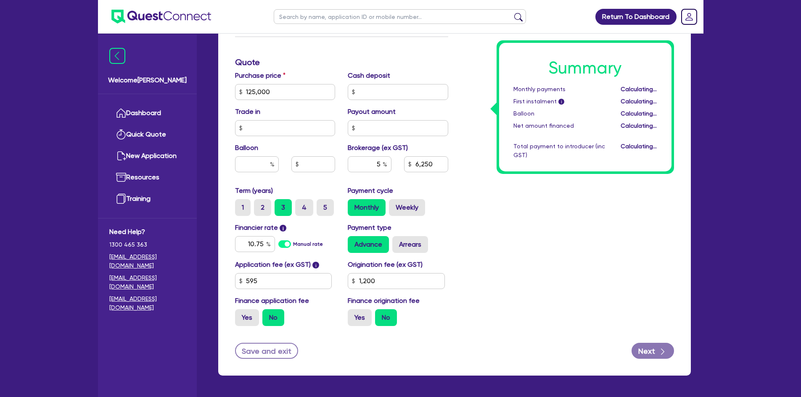
type input "1,200"
click at [496, 208] on div "Summary Monthly payments Calculating... First instalment i Calculating... Ballo…" at bounding box center [567, 86] width 226 height 491
click at [263, 245] on input "10.75" at bounding box center [255, 244] width 40 height 16
type input "125,000"
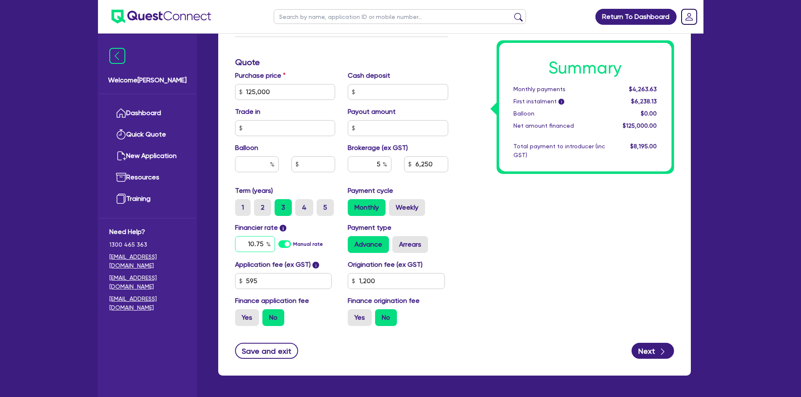
type input "6,250"
type input "9"
type input "1,200"
type input "125,000"
type input "6,250"
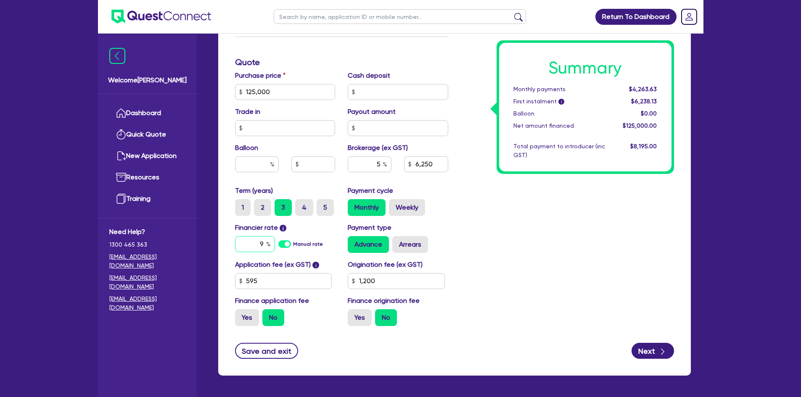
type input "1,200"
type input "9.75"
type input "125,000"
type input "6,250"
type input "1,200"
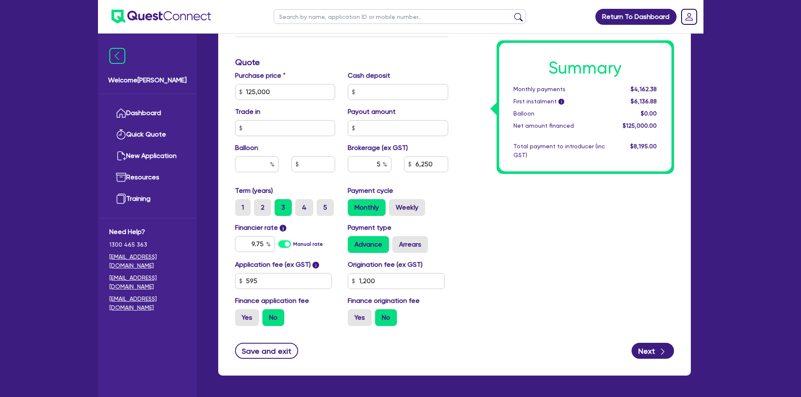
type input "125,000"
type input "6,250"
type input "1,200"
click at [542, 214] on div "Summary Monthly payments $4,162.38 First instalment i $6,136.88 Balloon $0.00 N…" at bounding box center [567, 86] width 226 height 491
click at [473, 186] on div "Summary Monthly payments $4,205.61 First instalment i $6,180.11 Balloon $0.00 N…" at bounding box center [567, 86] width 226 height 491
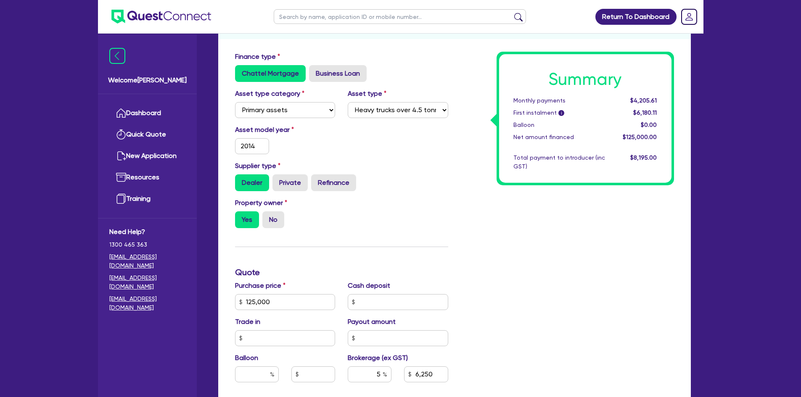
scroll to position [366, 0]
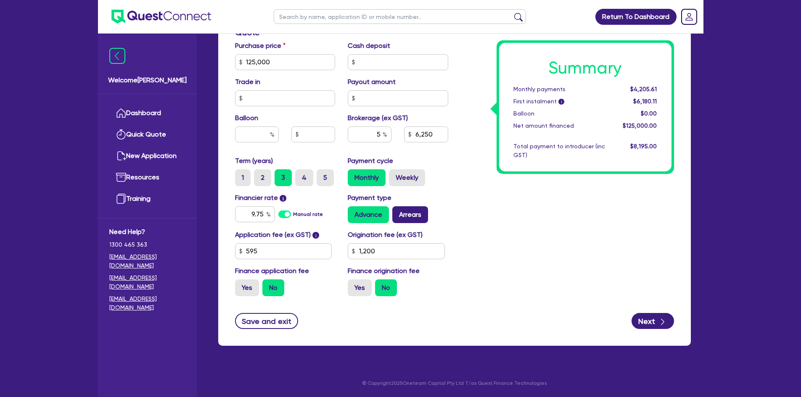
click at [406, 218] on label "Arrears" at bounding box center [410, 214] width 36 height 17
click at [398, 212] on input "Arrears" at bounding box center [394, 208] width 5 height 5
radio input "true"
type input "125,000"
type input "6,250"
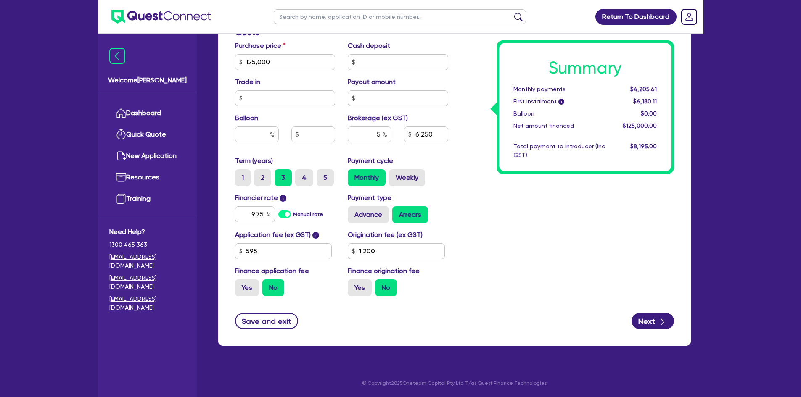
type input "1,200"
type input "125,000"
type input "6,250"
type input "1,200"
click at [648, 318] on button "Next" at bounding box center [652, 321] width 42 height 16
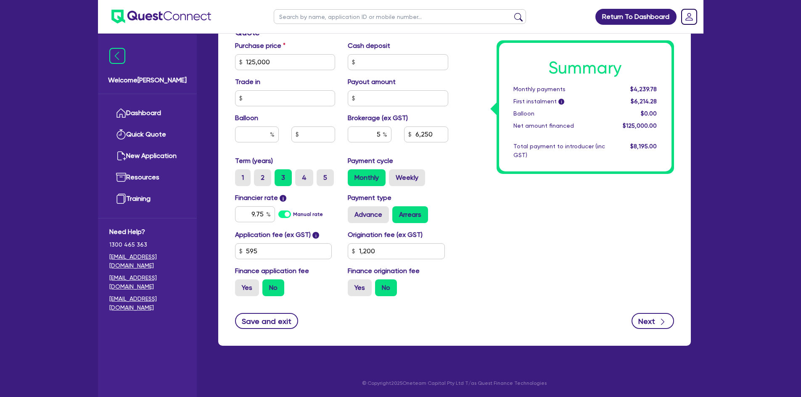
type input "125,000"
type input "6,250"
type input "1,200"
select select "COMPANY"
select select "BUILDING_CONSTRUCTION"
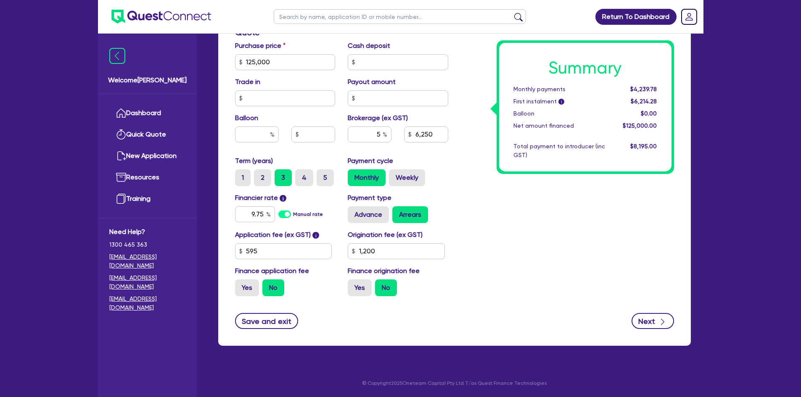
select select "TRADES_SERVICES_BUSINESSES_GOVERNMENT"
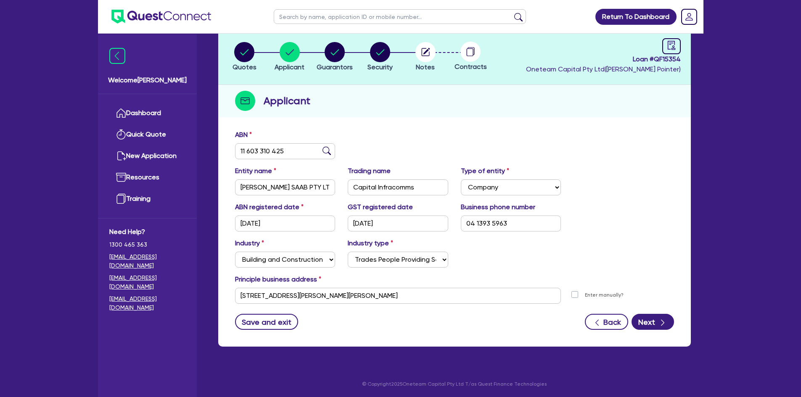
scroll to position [49, 0]
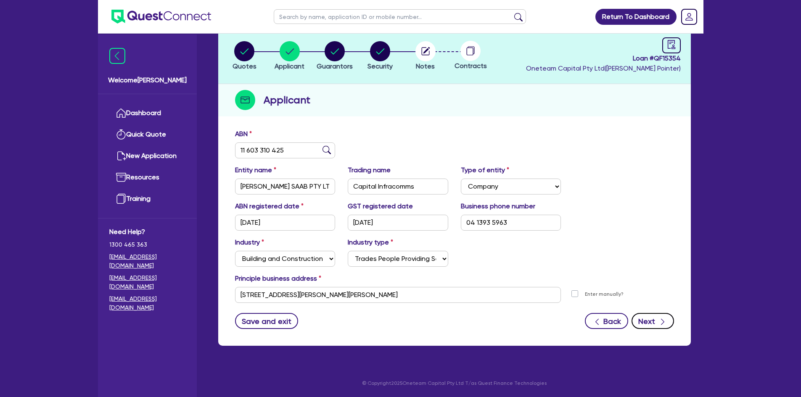
click at [647, 322] on button "Next" at bounding box center [652, 321] width 42 height 16
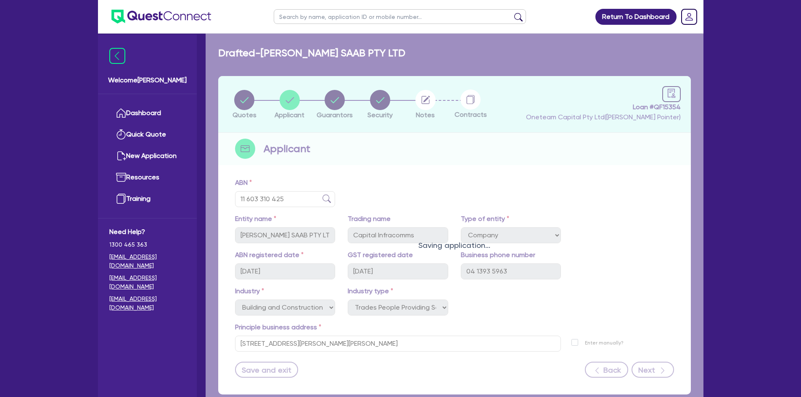
select select "MR"
select select "ACT"
select select "MARRIED"
select select "CASH"
select select "VEHICLE"
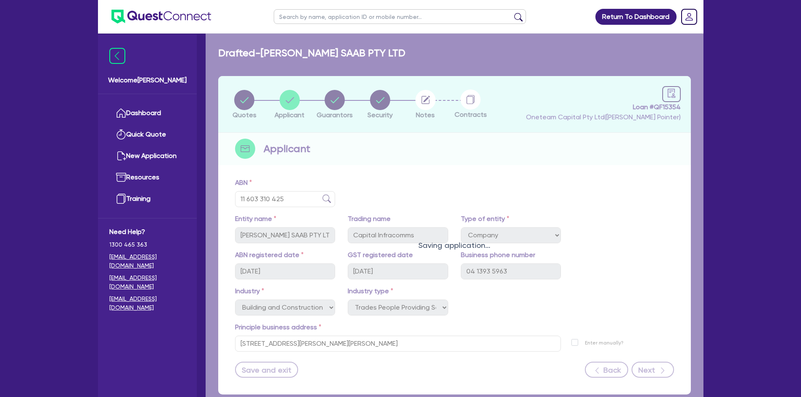
select select "TRUCK"
select select "EQUIPMENT"
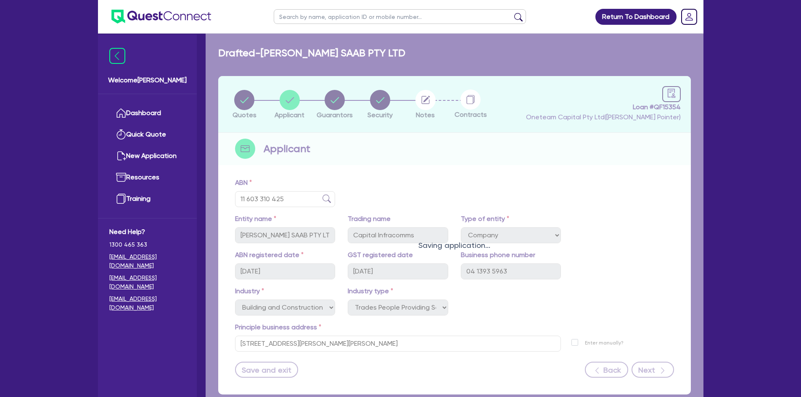
select select "EQUIPMENT"
select select "PROPERTY"
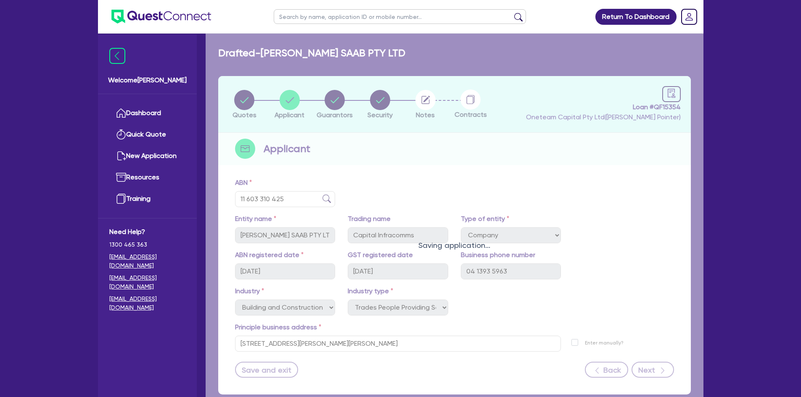
select select "PROPERTY"
select select "EQUIPMENT_LOAN"
select select "MORTGAGE"
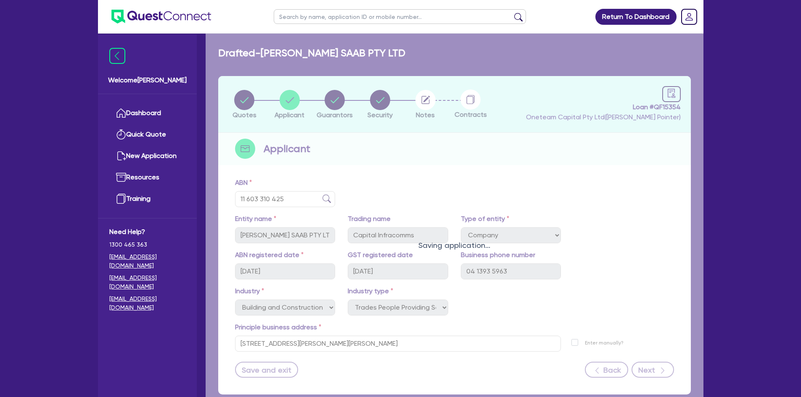
select select "MORTGAGE"
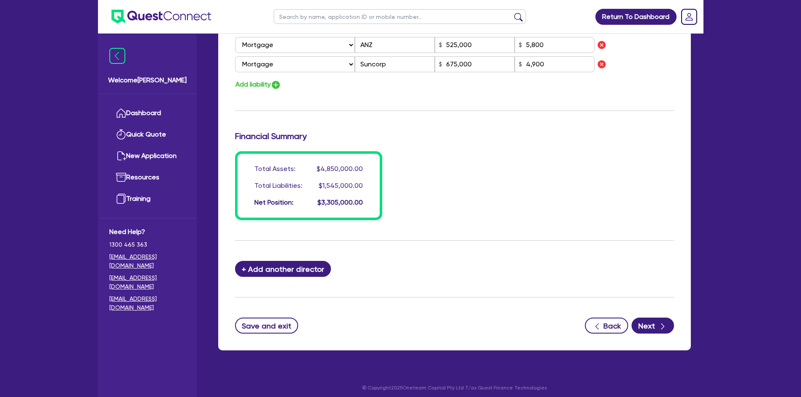
scroll to position [893, 0]
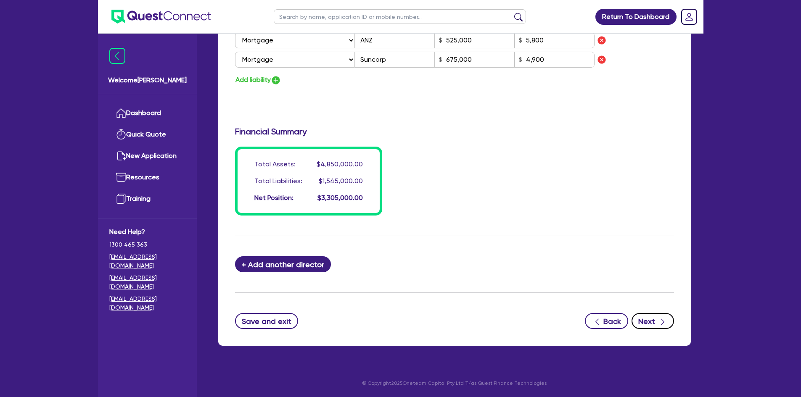
click at [660, 321] on icon "button" at bounding box center [662, 322] width 8 height 8
select select "PRIMARY_ASSETS"
select select "HEAVY_TRUCKS"
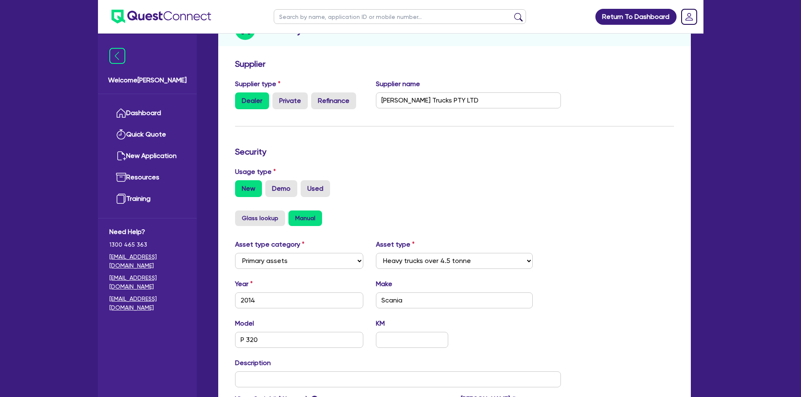
scroll to position [250, 0]
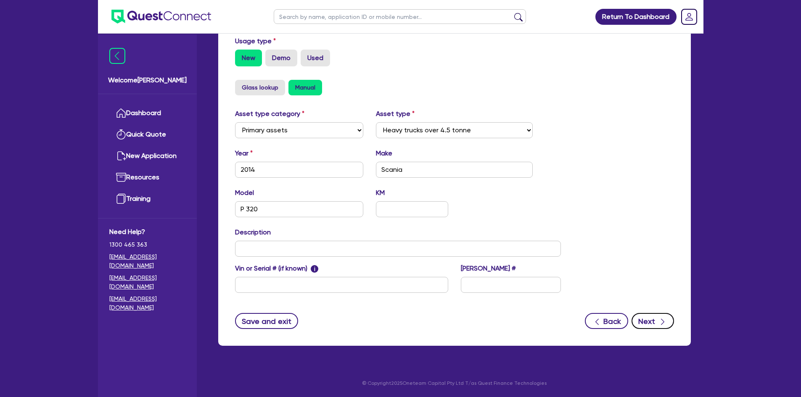
click at [653, 321] on button "Next" at bounding box center [652, 321] width 42 height 16
select select "Other"
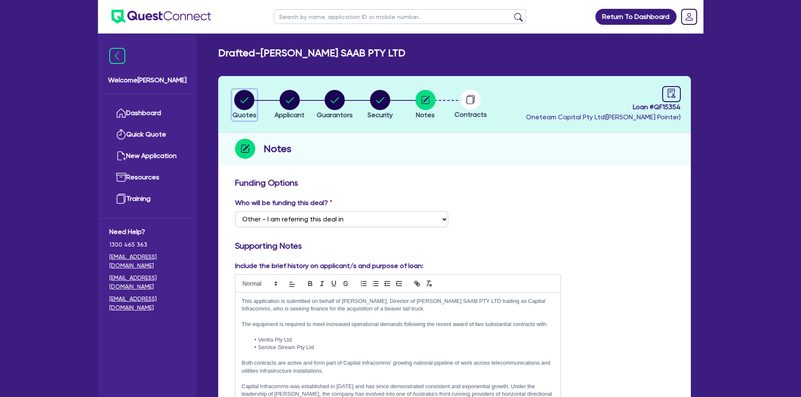
click at [251, 98] on circle "button" at bounding box center [244, 100] width 20 height 20
select select "PRIMARY_ASSETS"
select select "HEAVY_TRUCKS"
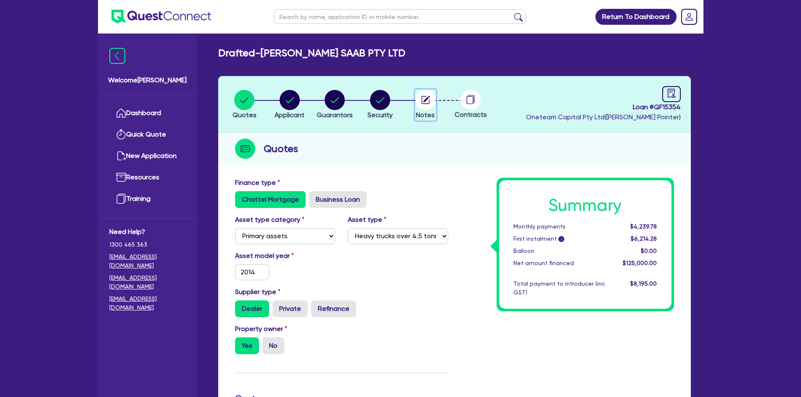
click at [430, 103] on circle "button" at bounding box center [425, 100] width 20 height 20
select select "Other"
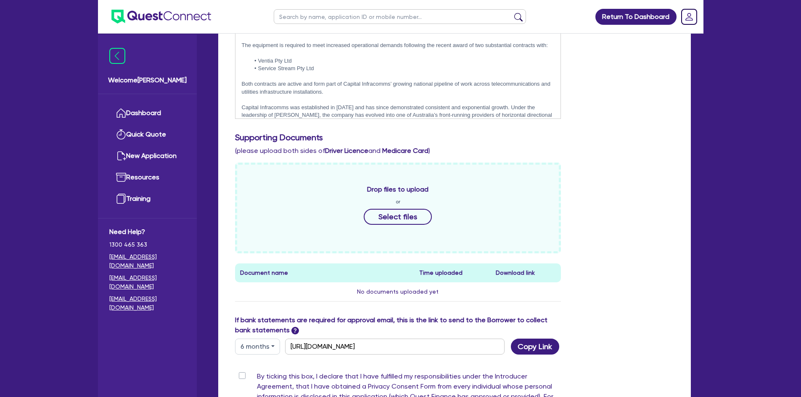
scroll to position [294, 0]
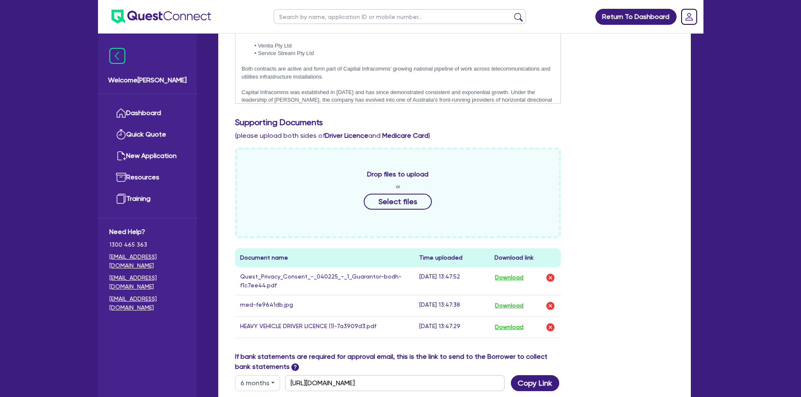
click at [625, 166] on div "Drop files to upload or Select files Document name Time uploaded Download link …" at bounding box center [455, 250] width 452 height 204
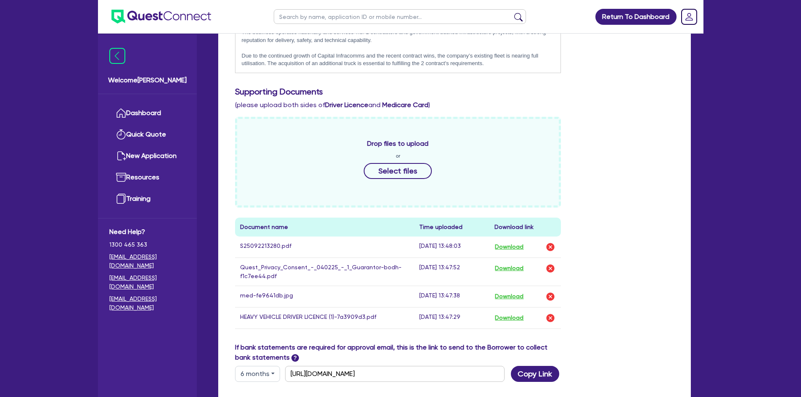
scroll to position [475, 0]
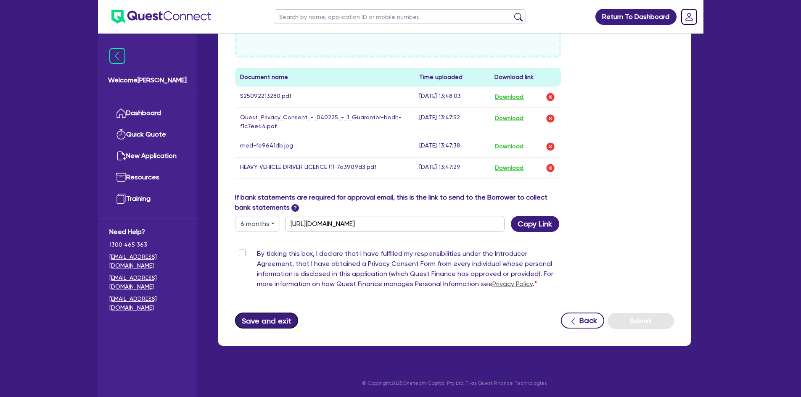
click at [264, 319] on button "Save and exit" at bounding box center [266, 321] width 63 height 16
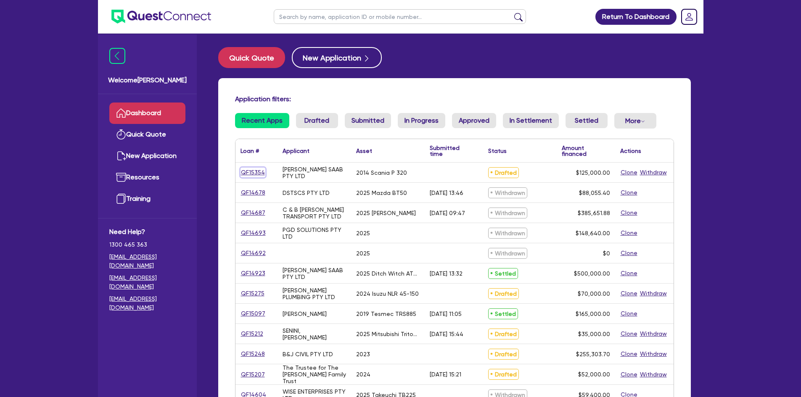
click at [250, 173] on link "QF15354" at bounding box center [252, 173] width 25 height 10
select select "PRIMARY_ASSETS"
select select "HEAVY_TRUCKS"
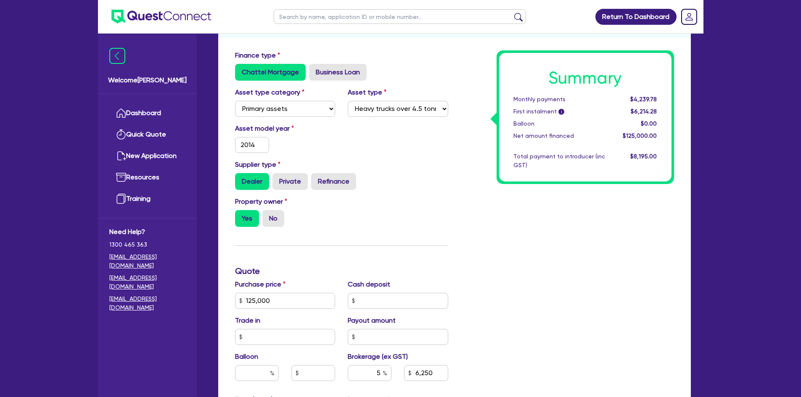
scroll to position [30, 0]
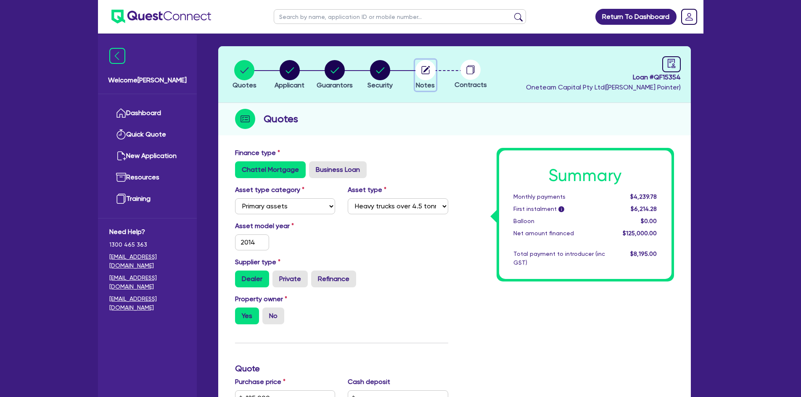
click at [424, 66] on circle "button" at bounding box center [425, 70] width 20 height 20
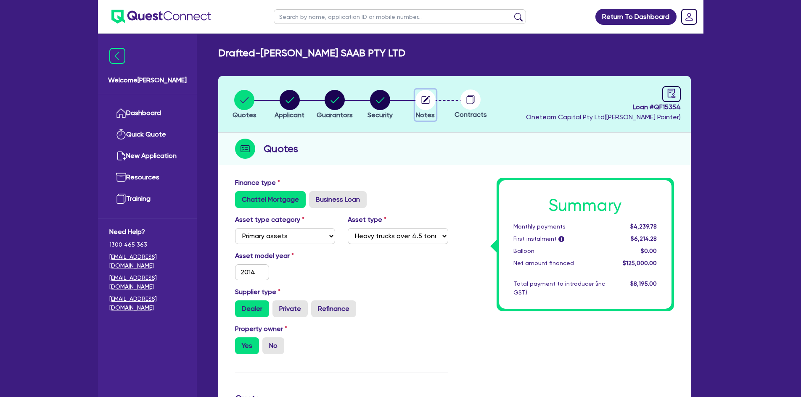
select select "Other"
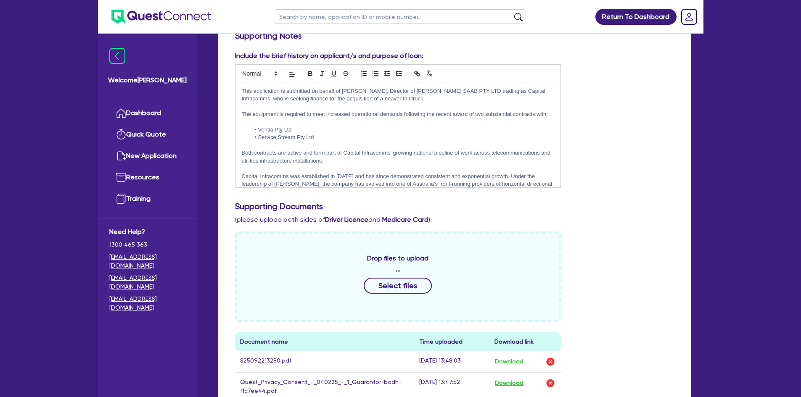
scroll to position [60, 0]
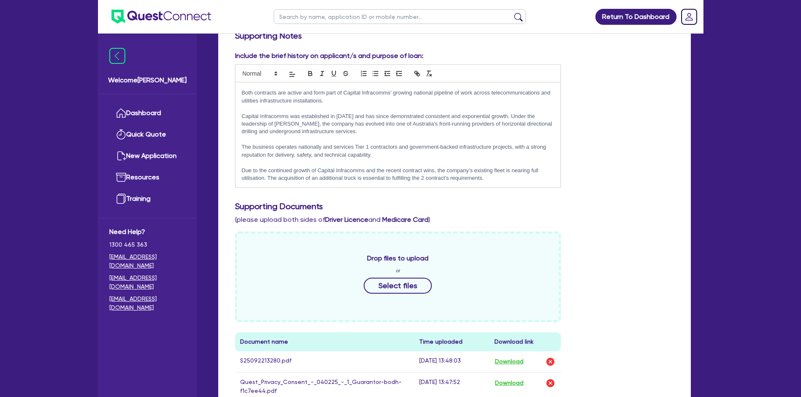
click at [488, 179] on p "Due to the continued growth of Capital Infracomms and the recent contract wins,…" at bounding box center [398, 175] width 313 height 16
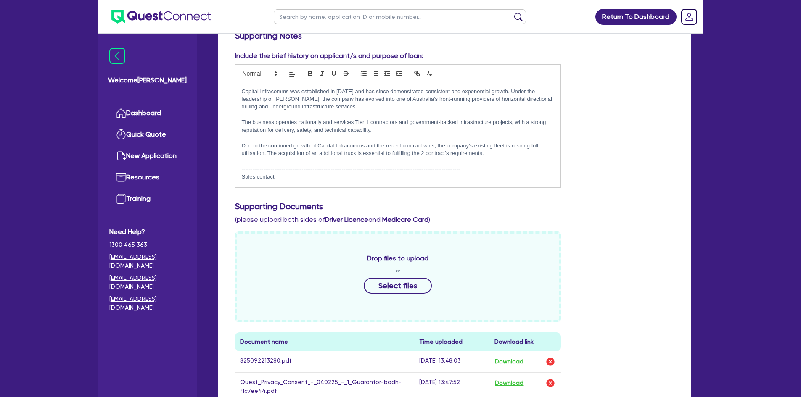
scroll to position [147, 0]
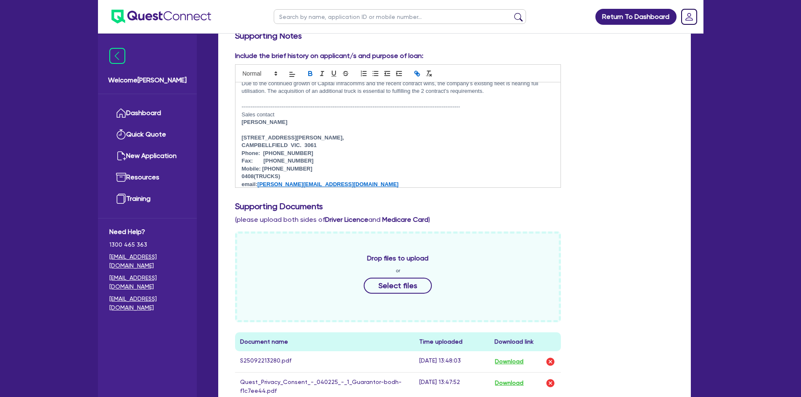
click at [242, 137] on strong "1850 Hume Highway," at bounding box center [293, 138] width 102 height 6
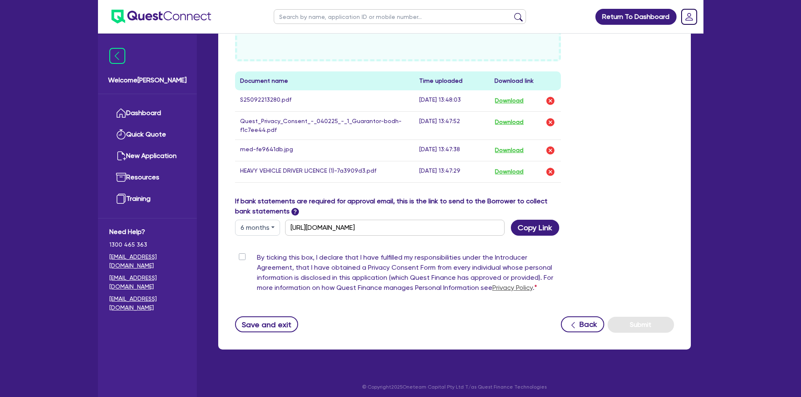
scroll to position [475, 0]
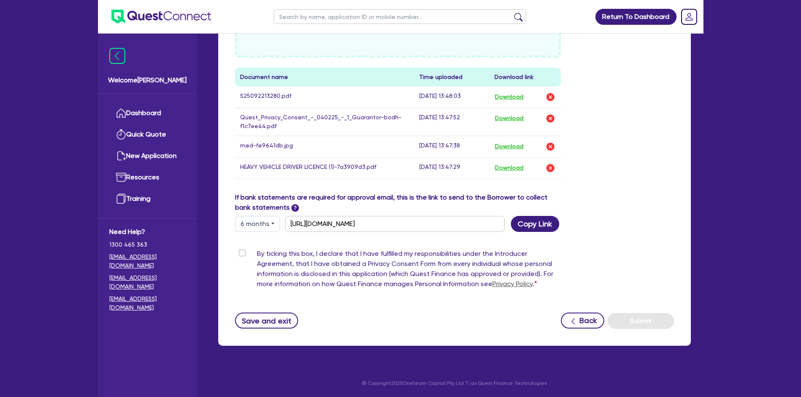
click at [257, 256] on label "By ticking this box, I declare that I have fulfilled my responsibilities under …" at bounding box center [409, 271] width 304 height 44
click at [242, 256] on input "By ticking this box, I declare that I have fulfilled my responsibilities under …" at bounding box center [238, 253] width 7 height 8
checkbox input "true"
click at [636, 323] on button "Submit" at bounding box center [641, 321] width 66 height 16
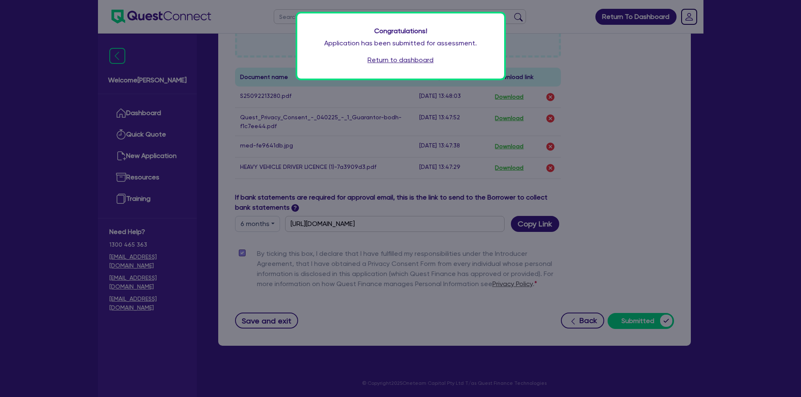
click at [380, 58] on link "Return to dashboard" at bounding box center [400, 60] width 66 height 10
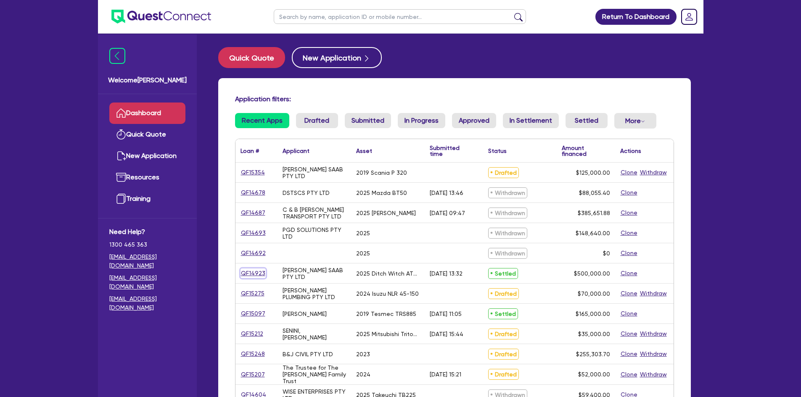
click at [252, 272] on link "QF14923" at bounding box center [252, 274] width 25 height 10
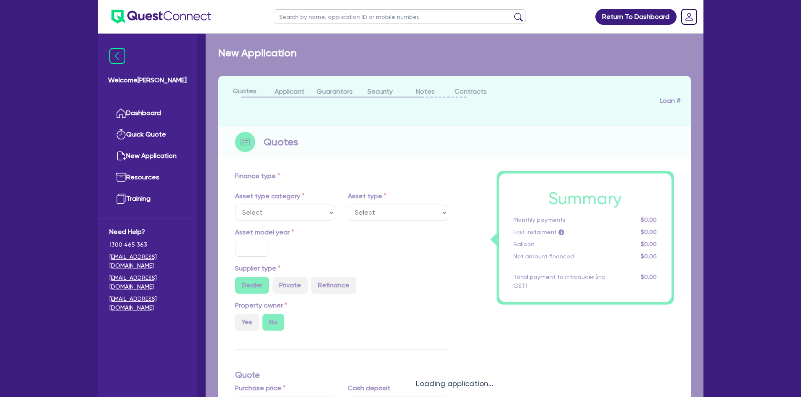
select select "PRIMARY_ASSETS"
type input "2025"
radio input "true"
type input "852,500"
type input "352,500"
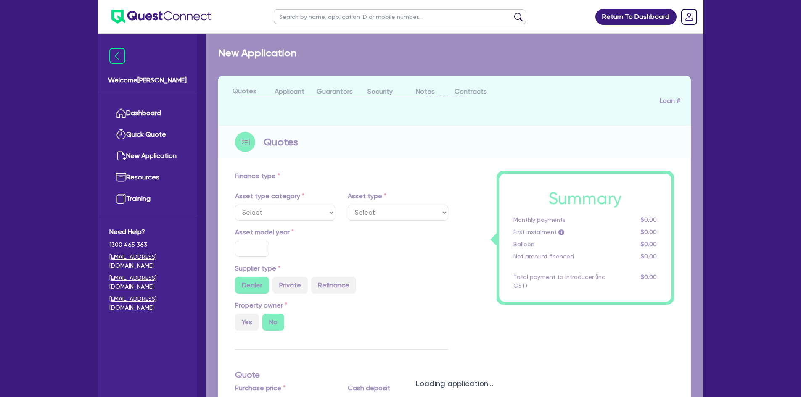
type input "3"
type input "15,000"
type input "7.74"
select select "CONSTRUCTION_AND_EARTHMOVING_EQUIPMENT"
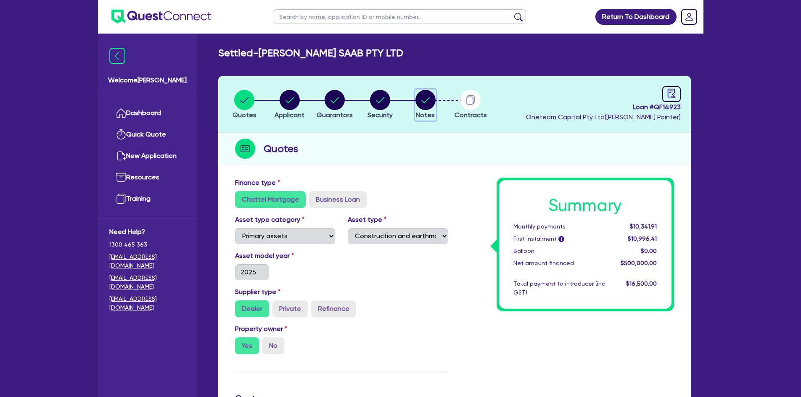
click at [424, 111] on span "Notes" at bounding box center [425, 115] width 19 height 8
select select "Other"
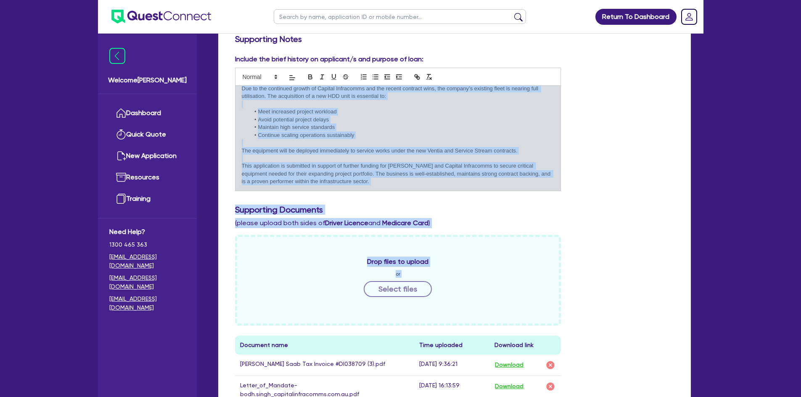
scroll to position [210, 0]
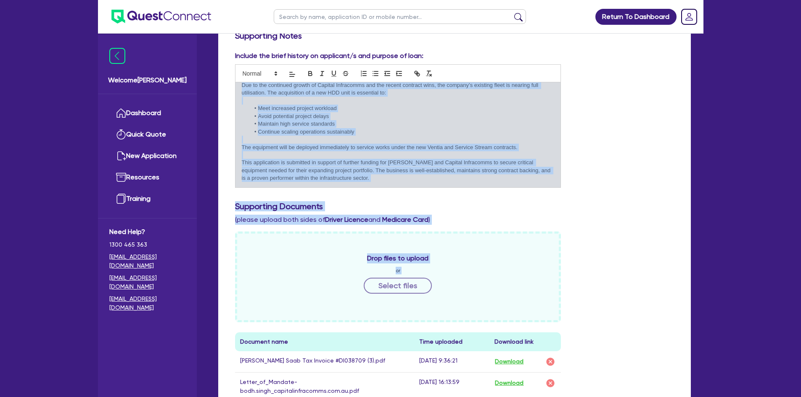
drag, startPoint x: 241, startPoint y: 247, endPoint x: 383, endPoint y: 178, distance: 157.8
click at [383, 178] on div "Flexi Attn: Adam Withers re: Existing customer, total primary exposure of $750k…" at bounding box center [397, 134] width 325 height 105
copy div "This application is submitted on behalf of Bodh Singh, Director of SANDHU SAAB …"
click at [427, 157] on p at bounding box center [398, 155] width 313 height 8
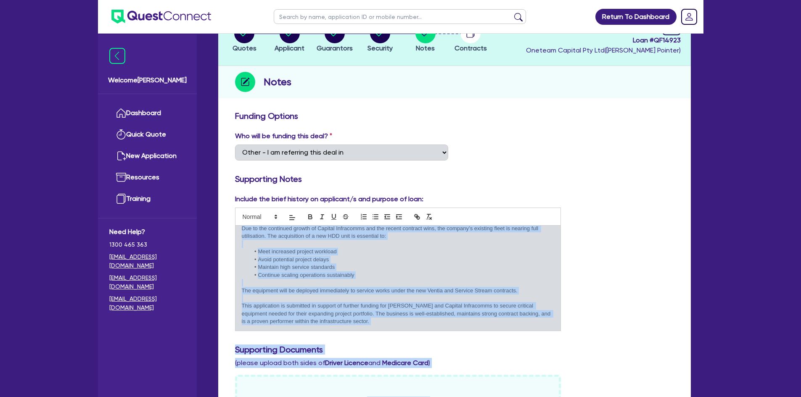
scroll to position [0, 0]
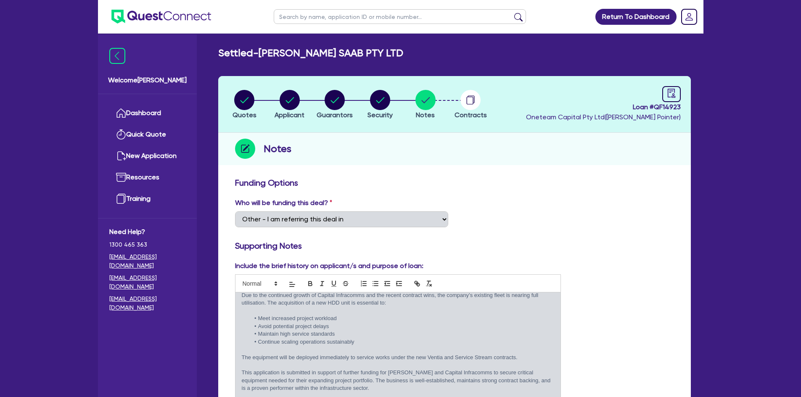
click at [444, 241] on h3 "Supporting Notes" at bounding box center [454, 246] width 439 height 10
click at [249, 108] on circle "button" at bounding box center [244, 100] width 20 height 20
select select "PRIMARY_ASSETS"
select select "CONSTRUCTION_AND_EARTHMOVING_EQUIPMENT"
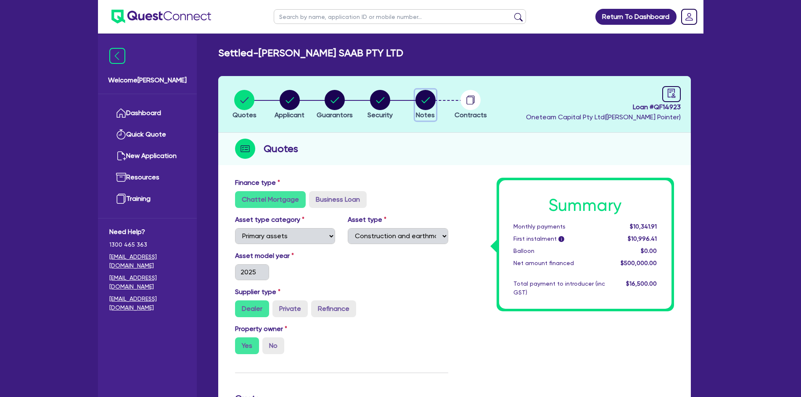
click at [430, 97] on circle "button" at bounding box center [425, 100] width 20 height 20
select select "Other"
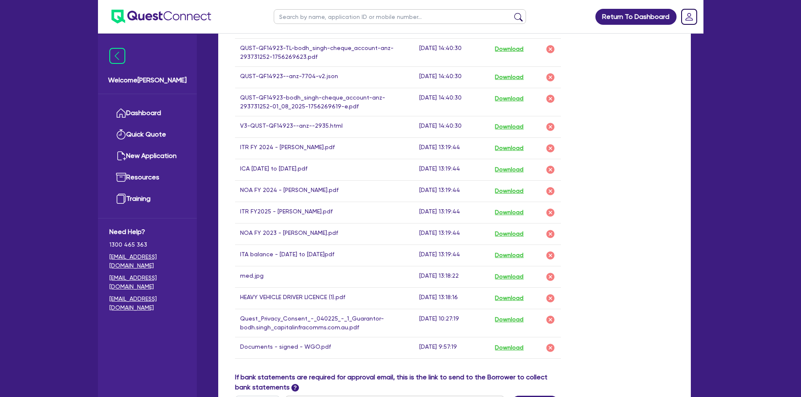
scroll to position [631, 0]
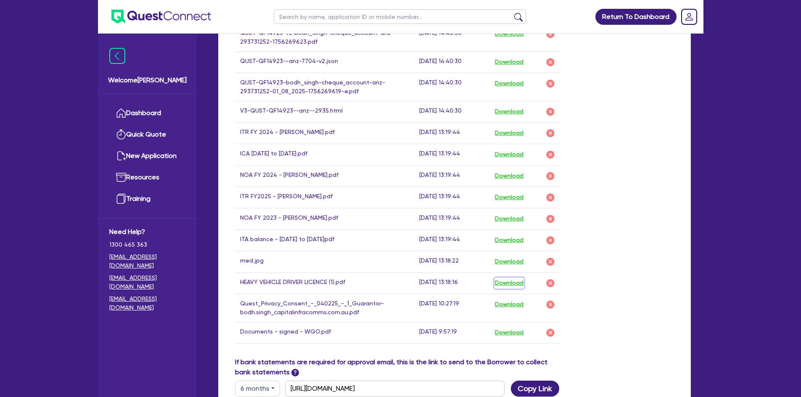
click at [508, 278] on button "Download" at bounding box center [508, 283] width 29 height 11
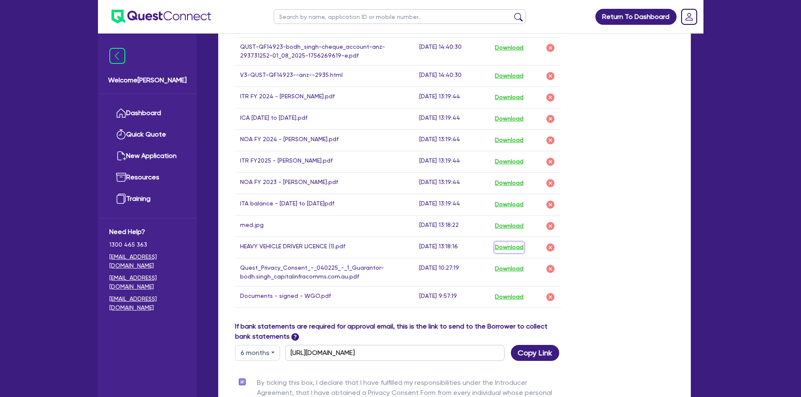
scroll to position [715, 0]
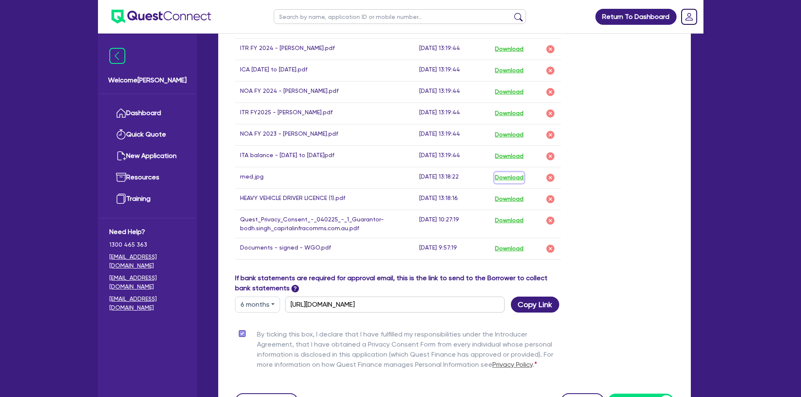
click at [512, 172] on button "Download" at bounding box center [508, 177] width 29 height 11
click at [513, 217] on button "Download" at bounding box center [508, 220] width 29 height 11
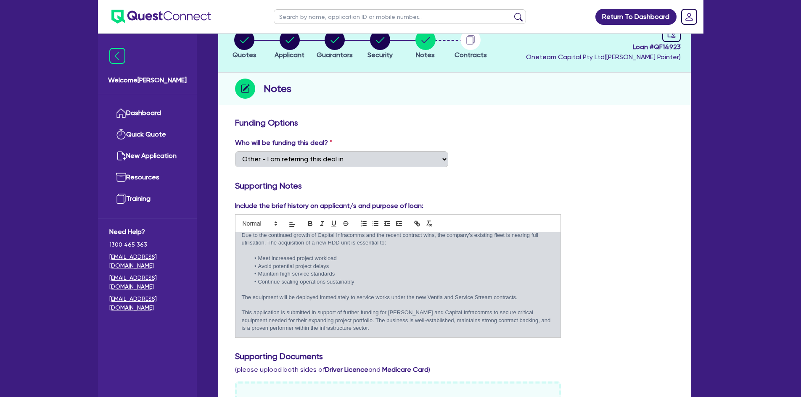
scroll to position [0, 0]
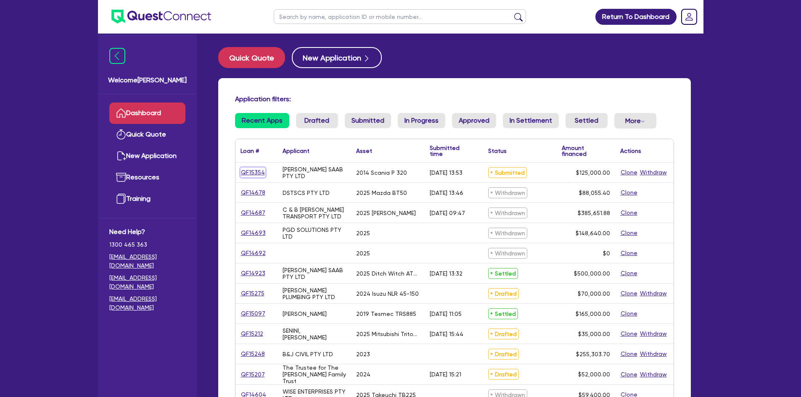
click at [256, 171] on link "QF15354" at bounding box center [252, 173] width 25 height 10
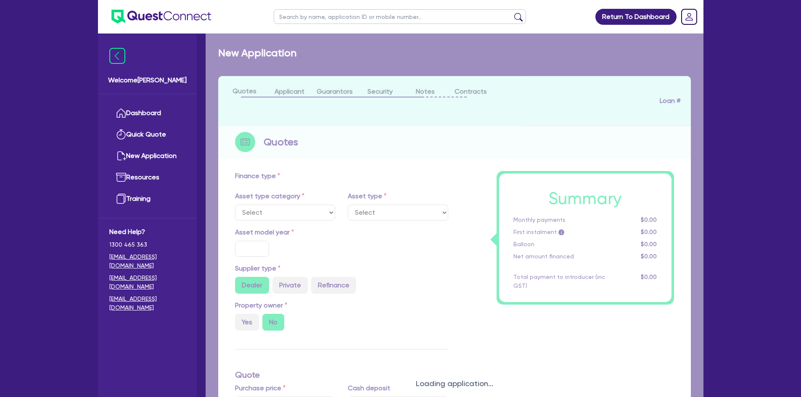
select select "PRIMARY_ASSETS"
type input "2014"
radio input "true"
type input "125,000"
type input "5"
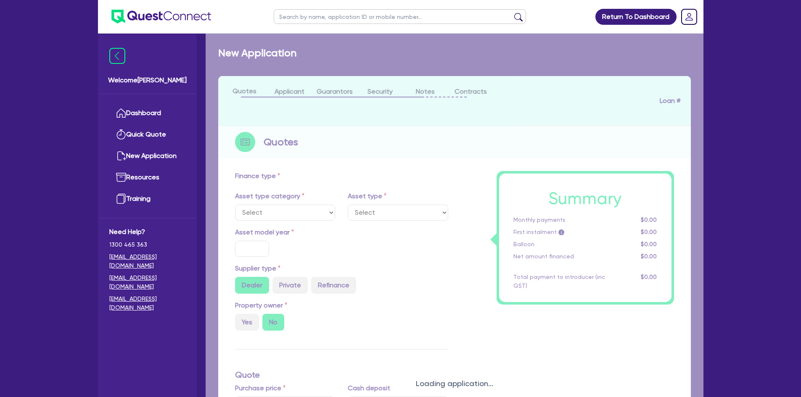
type input "6,250"
radio input "true"
type input "9.75"
type input "1,200"
select select "HEAVY_TRUCKS"
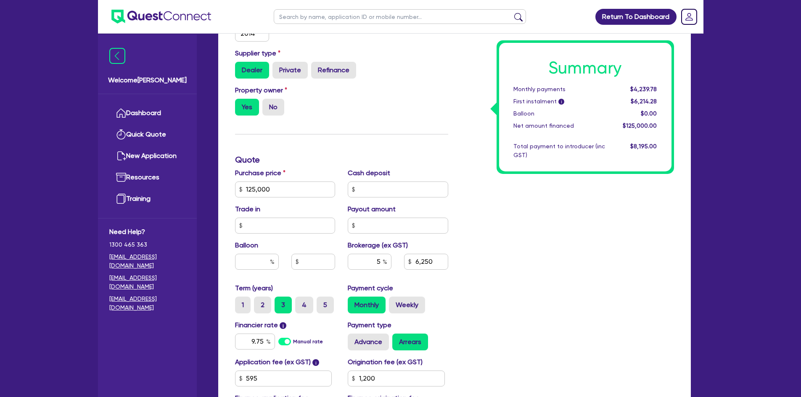
scroll to position [252, 0]
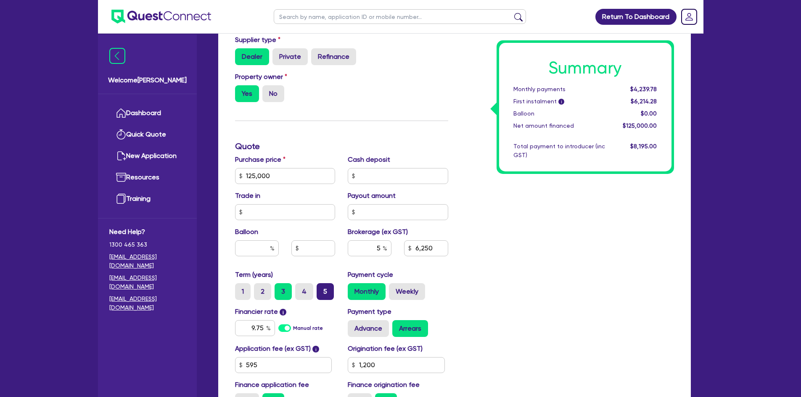
click at [330, 294] on label "5" at bounding box center [325, 291] width 17 height 17
click at [322, 289] on input "5" at bounding box center [319, 285] width 5 height 5
radio input "true"
type input "125,000"
type input "6,250"
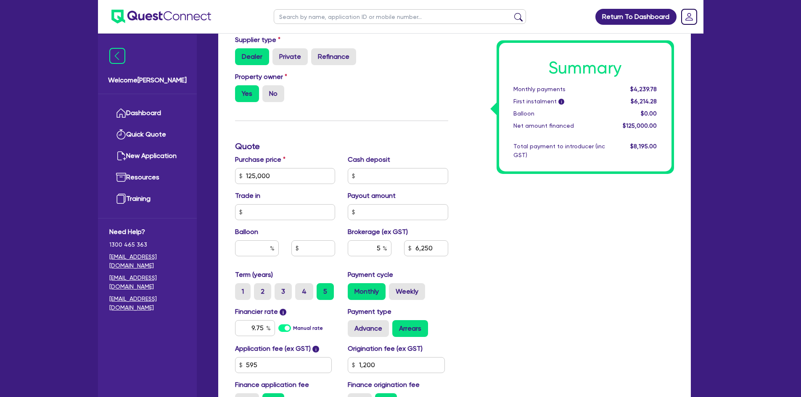
type input "1,200"
type input "125,000"
type input "6,250"
type input "1,200"
click at [254, 328] on input "9.75" at bounding box center [255, 328] width 40 height 16
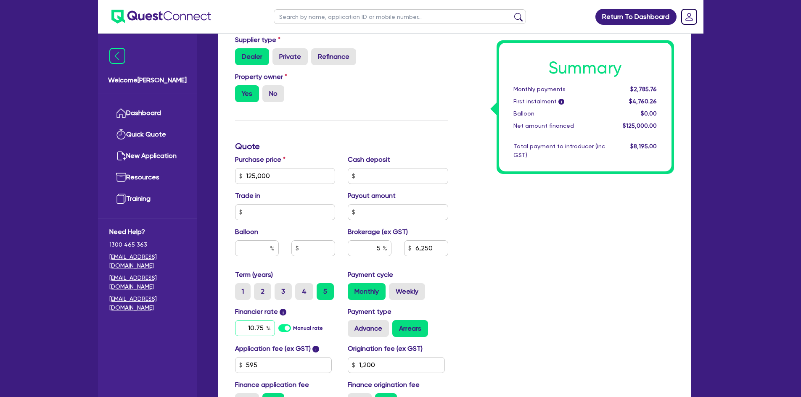
type input "10.75"
type input "125,000"
type input "6,250"
type input "1,200"
click at [512, 240] on div "Summary Monthly payments Calculating... First instalment i Calculating... Ballo…" at bounding box center [567, 171] width 226 height 491
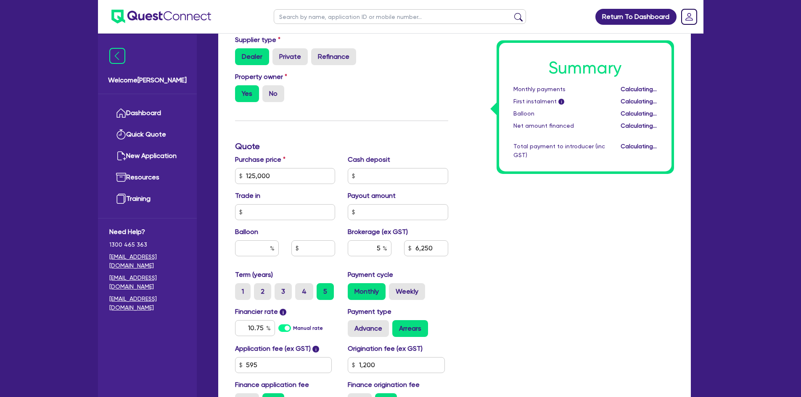
type input "125,000"
type input "6,250"
type input "1,200"
click at [297, 290] on label "4" at bounding box center [304, 291] width 18 height 17
click at [297, 289] on input "4" at bounding box center [297, 285] width 5 height 5
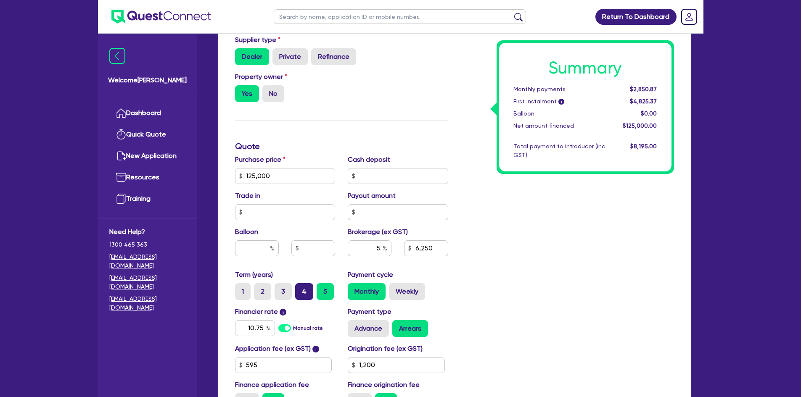
radio input "true"
type input "125,000"
type input "6,250"
type input "1,200"
type input "125,000"
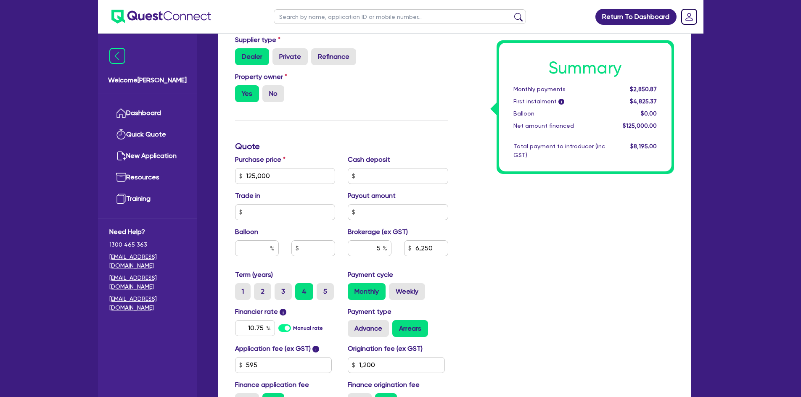
type input "6,250"
type input "1,200"
click at [584, 265] on div "Summary Monthly payments $3,392.39 First instalment i $5,366.89 Balloon $0.00 N…" at bounding box center [567, 171] width 226 height 491
click at [389, 291] on div "Monthly Weekly" at bounding box center [398, 291] width 100 height 17
click at [397, 289] on label "Weekly" at bounding box center [407, 291] width 36 height 17
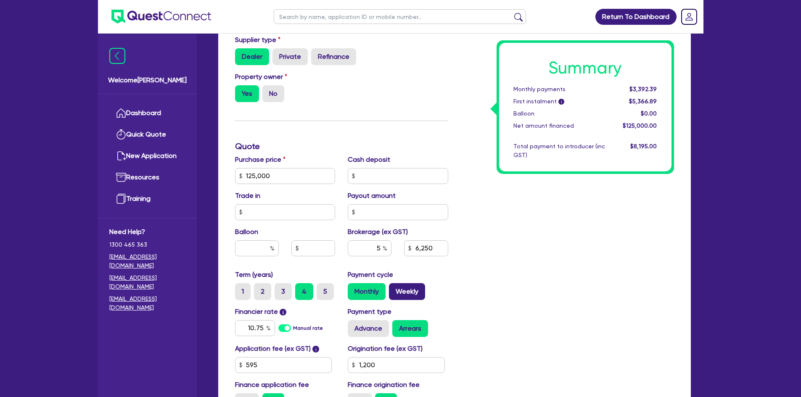
click at [394, 289] on input "Weekly" at bounding box center [391, 285] width 5 height 5
radio input "true"
type input "125,000"
type input "6,250"
type input "1,200"
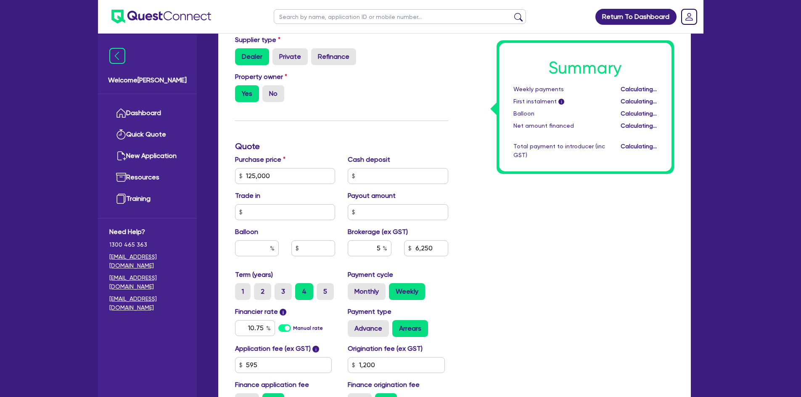
type input "125,000"
type input "6,250"
type input "1,200"
click at [378, 289] on label "Monthly" at bounding box center [367, 291] width 38 height 17
click at [353, 289] on input "Monthly" at bounding box center [350, 285] width 5 height 5
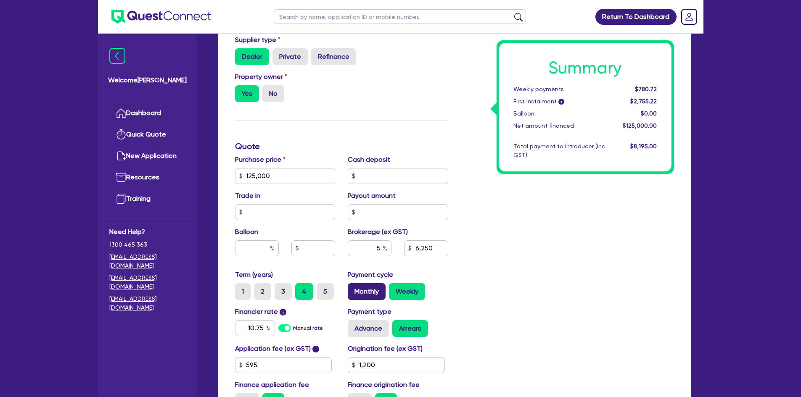
radio input "true"
type input "125,000"
type input "6,250"
type input "1,200"
type input "125,000"
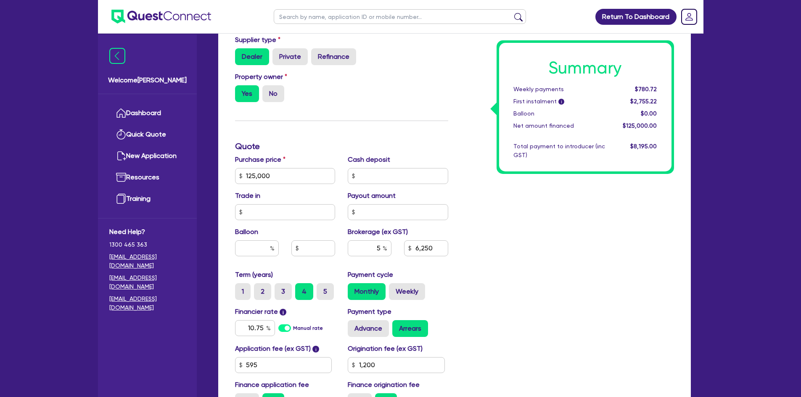
type input "6,250"
type input "1,200"
click at [325, 291] on label "5" at bounding box center [325, 291] width 17 height 17
click at [322, 289] on input "5" at bounding box center [319, 285] width 5 height 5
radio input "true"
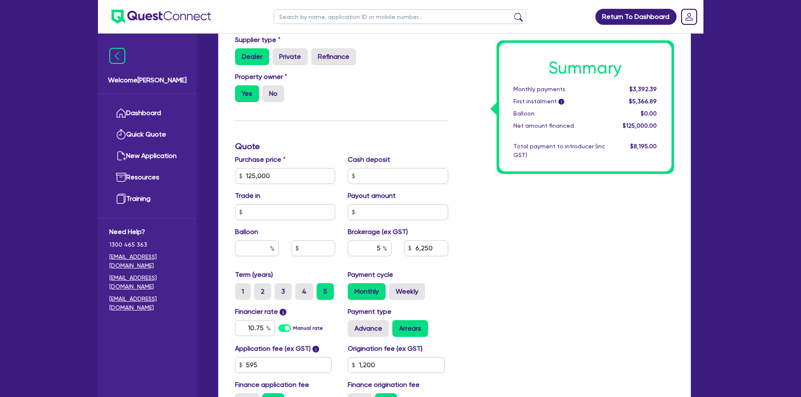
type input "125,000"
type input "6,250"
type input "1,200"
type input "125,000"
type input "6,250"
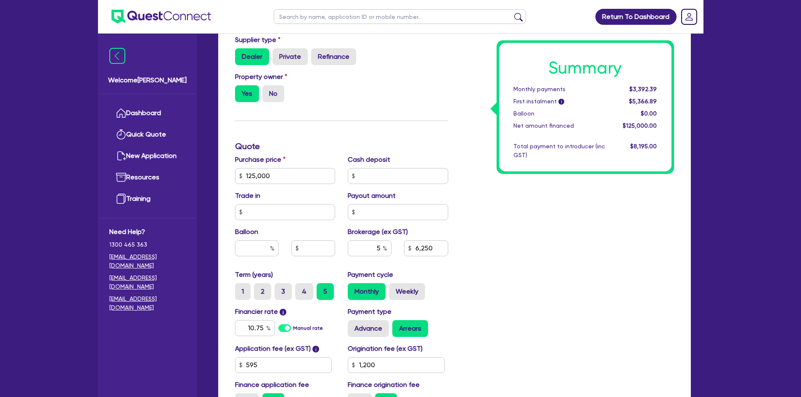
type input "1,200"
click at [548, 243] on div "Summary Monthly payments $2,850.87 First instalment i $4,825.37 Balloon $0.00 N…" at bounding box center [567, 171] width 226 height 491
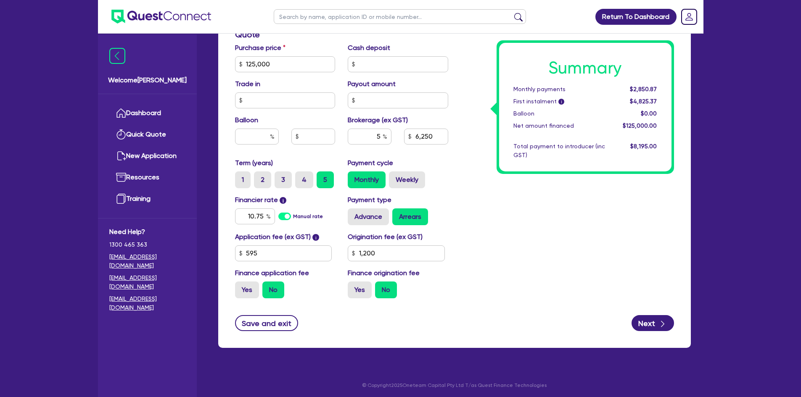
scroll to position [366, 0]
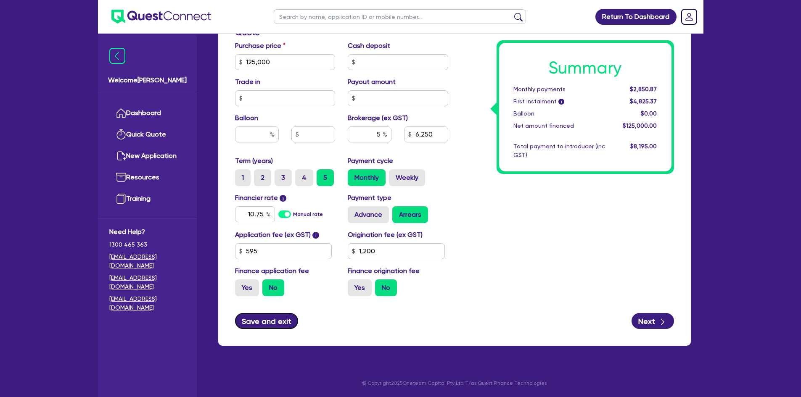
click at [270, 319] on button "Save and exit" at bounding box center [266, 321] width 63 height 16
type input "125,000"
type input "6,250"
type input "1,200"
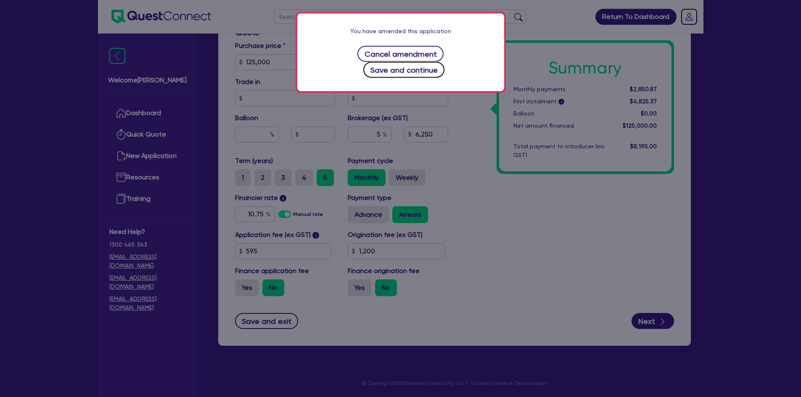
click at [444, 62] on button "Save and continue" at bounding box center [403, 70] width 81 height 16
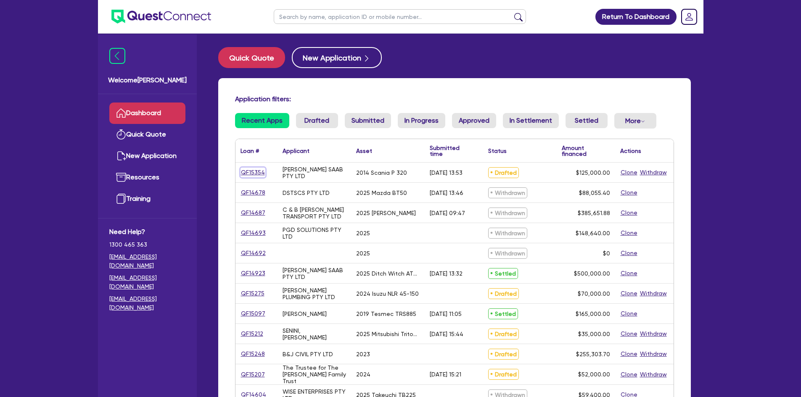
click at [256, 170] on link "QF15354" at bounding box center [252, 173] width 25 height 10
select select "PRIMARY_ASSETS"
select select "HEAVY_TRUCKS"
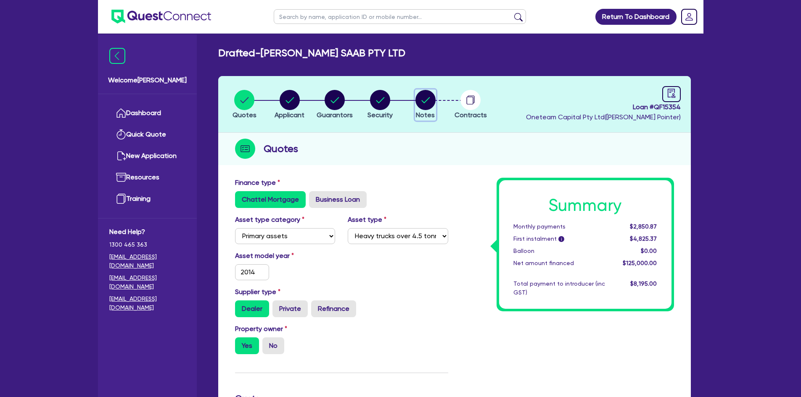
click at [429, 99] on circle "button" at bounding box center [425, 100] width 20 height 20
select select "Other"
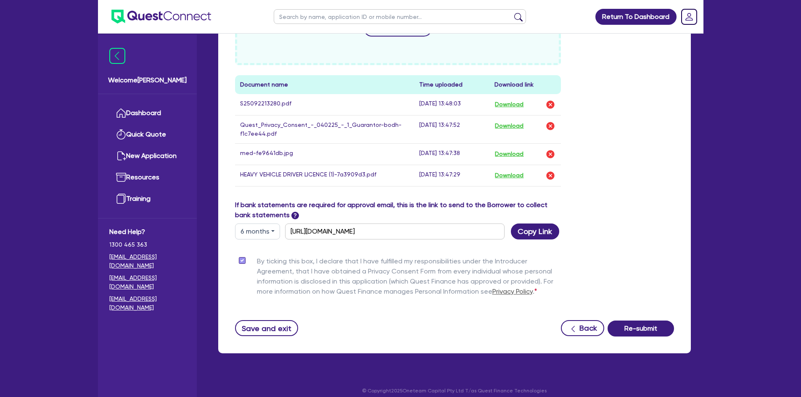
scroll to position [475, 0]
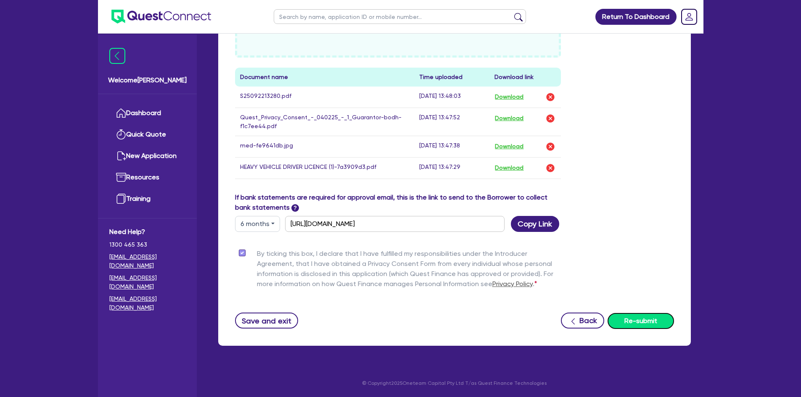
click at [622, 319] on button "Re-submit" at bounding box center [641, 321] width 66 height 16
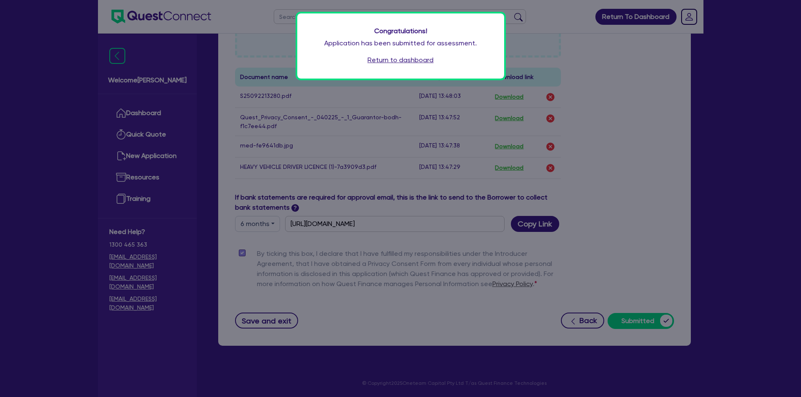
click at [406, 62] on link "Return to dashboard" at bounding box center [400, 60] width 66 height 10
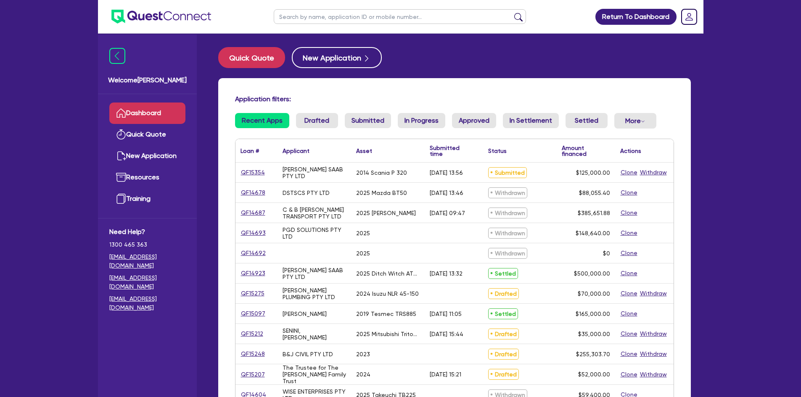
drag, startPoint x: 270, startPoint y: 172, endPoint x: 247, endPoint y: 174, distance: 23.3
click at [247, 174] on div "QF15354" at bounding box center [256, 173] width 32 height 10
drag, startPoint x: 269, startPoint y: 173, endPoint x: 241, endPoint y: 174, distance: 28.6
click at [241, 174] on div "QF15354" at bounding box center [256, 173] width 32 height 10
click at [310, 123] on link "Drafted" at bounding box center [317, 120] width 42 height 15
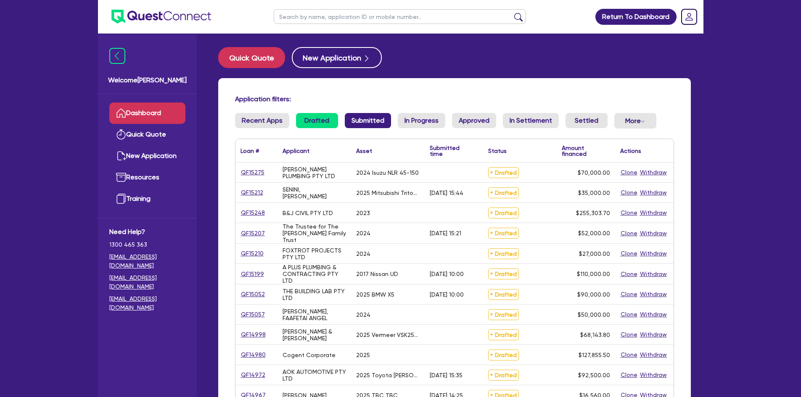
click at [383, 123] on link "Submitted" at bounding box center [368, 120] width 46 height 15
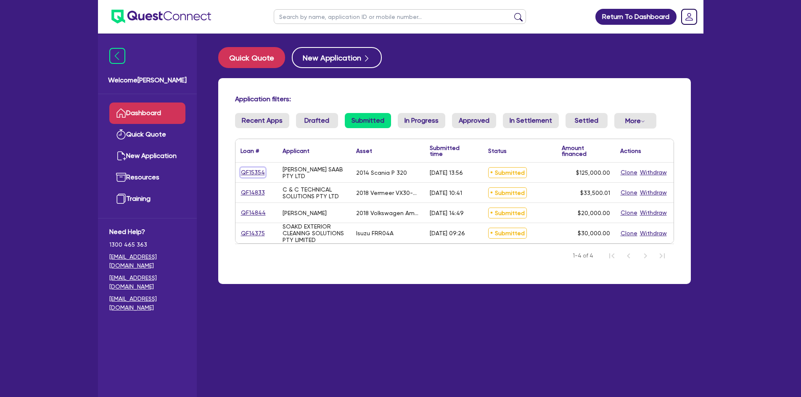
click at [257, 174] on link "QF15354" at bounding box center [252, 173] width 25 height 10
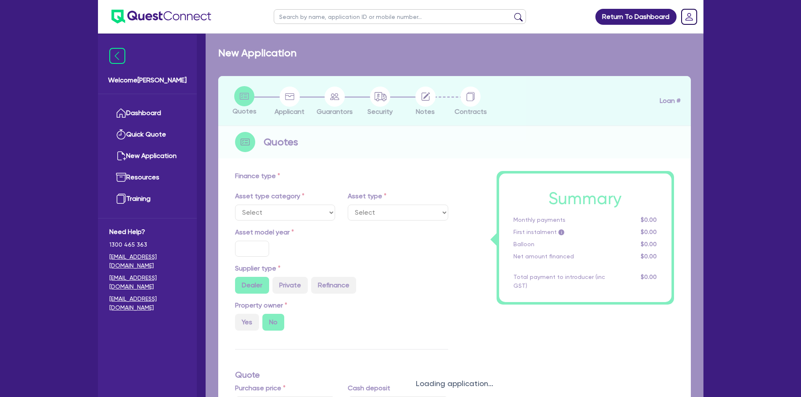
select select "PRIMARY_ASSETS"
type input "2014"
radio input "true"
type input "125,000"
type input "5"
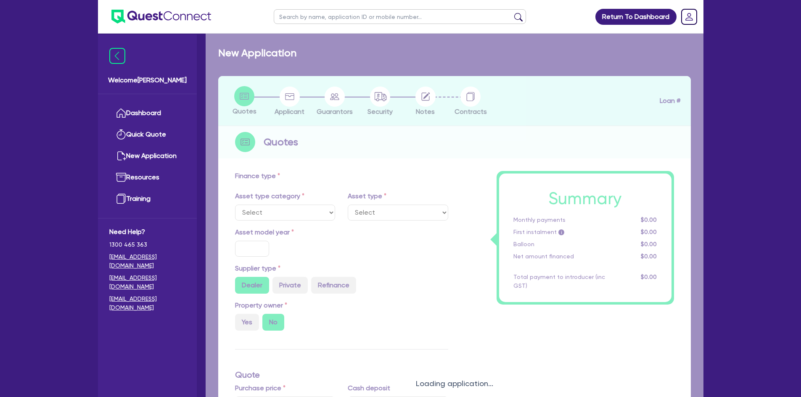
type input "6,250"
type input "10.75"
type input "1,200"
select select "HEAVY_TRUCKS"
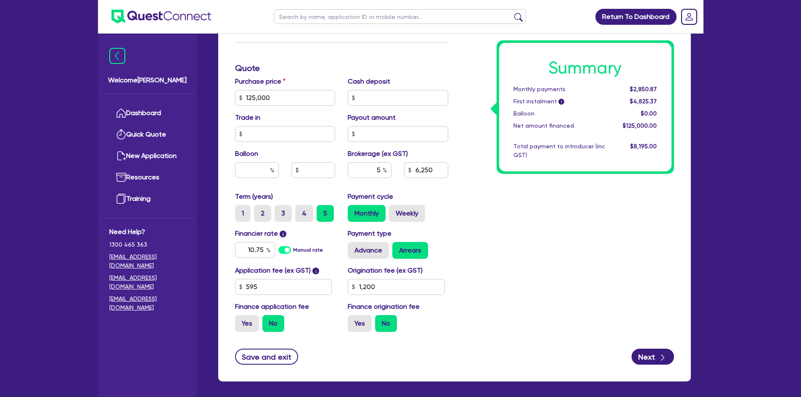
scroll to position [366, 0]
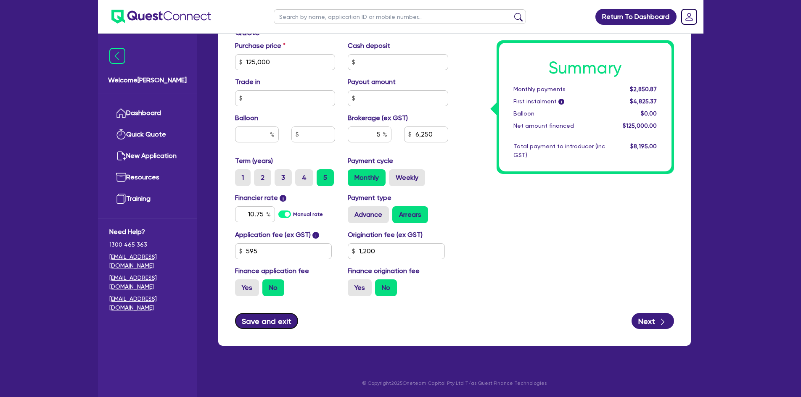
click at [283, 323] on button "Save and exit" at bounding box center [266, 321] width 63 height 16
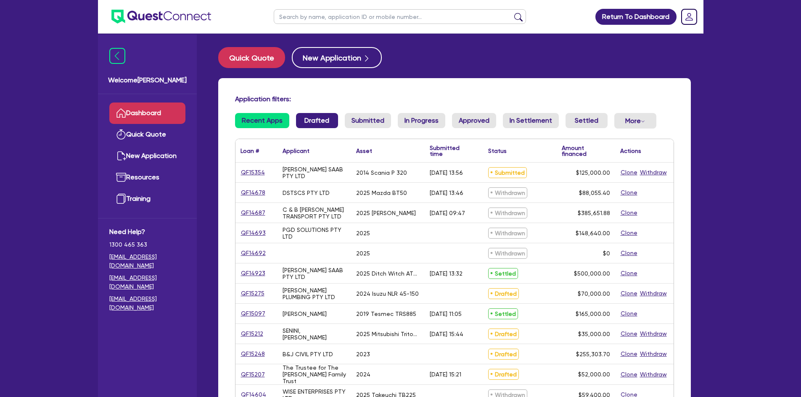
click at [312, 124] on link "Drafted" at bounding box center [317, 120] width 42 height 15
click at [256, 275] on link "QF14923" at bounding box center [252, 274] width 25 height 10
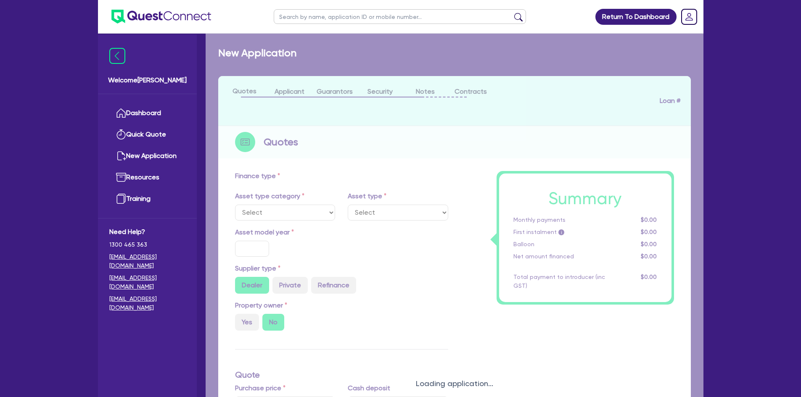
select select "PRIMARY_ASSETS"
type input "2025"
radio input "true"
type input "852,500"
type input "352,500"
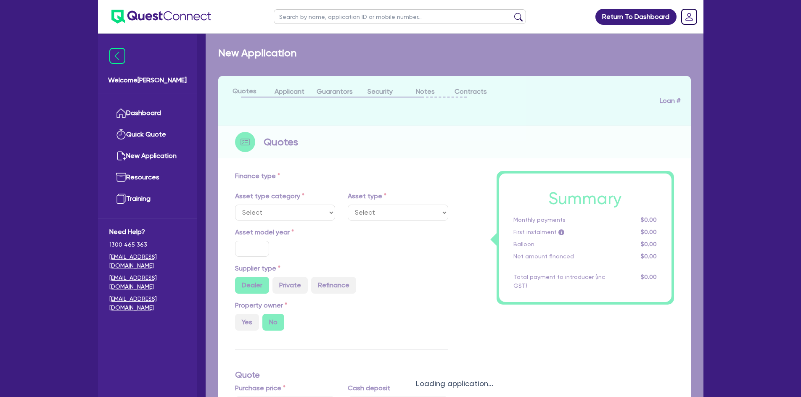
type input "3"
type input "15,000"
type input "7.74"
select select "CONSTRUCTION_AND_EARTHMOVING_EQUIPMENT"
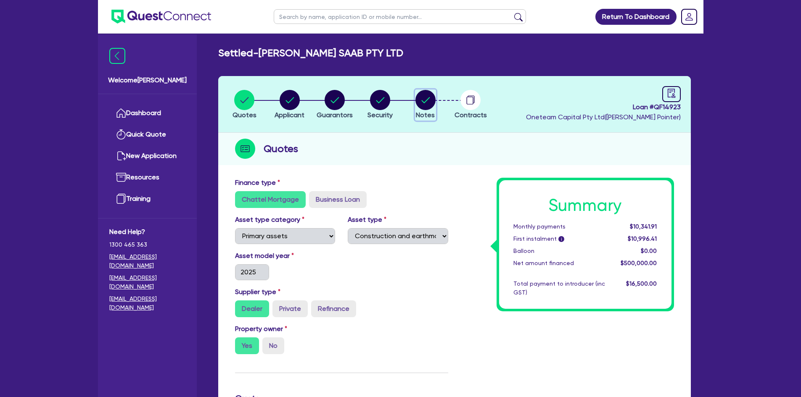
click at [419, 100] on circle "button" at bounding box center [425, 100] width 20 height 20
select select "Other"
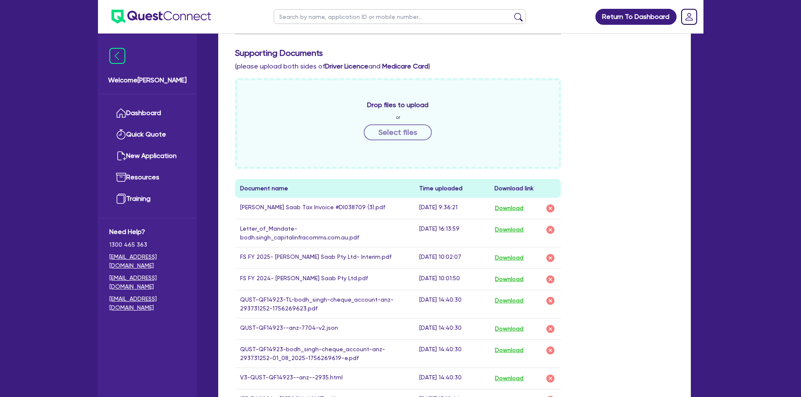
scroll to position [378, 0]
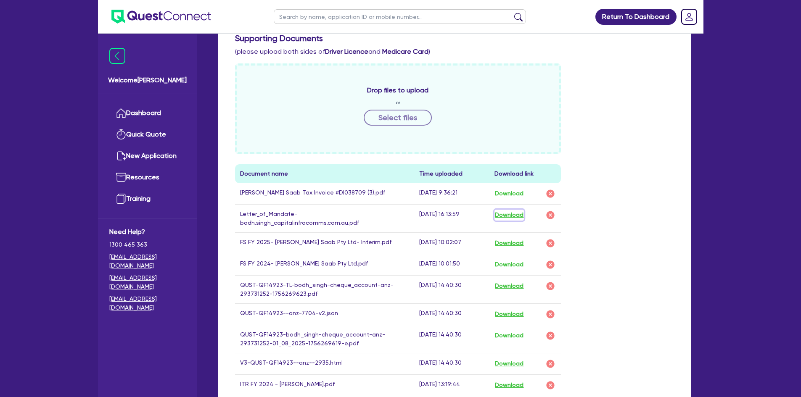
click at [508, 216] on button "Download" at bounding box center [508, 215] width 29 height 11
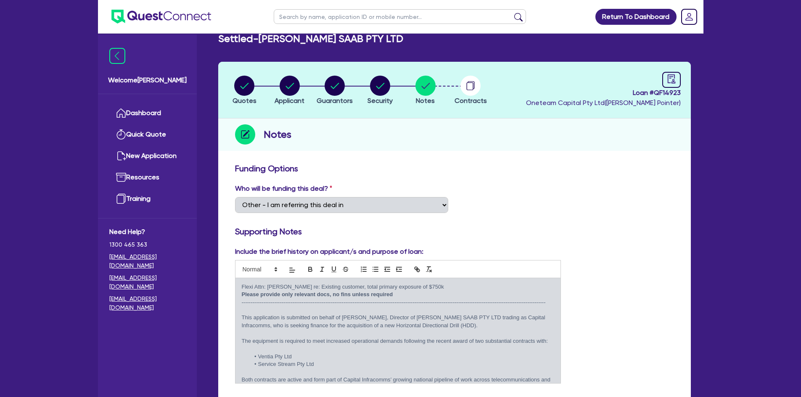
scroll to position [0, 0]
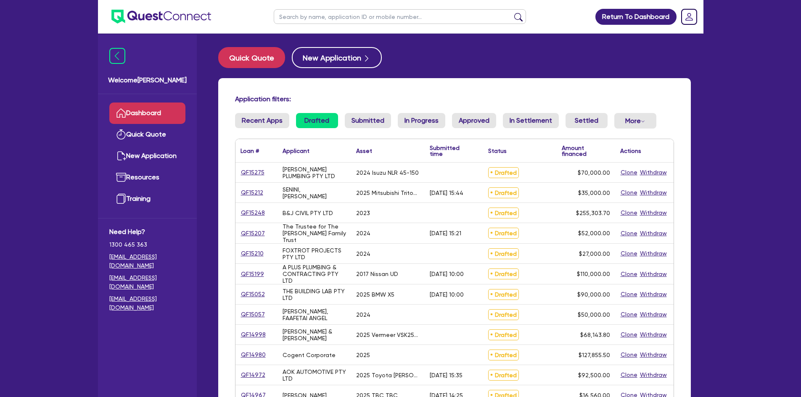
scroll to position [42, 0]
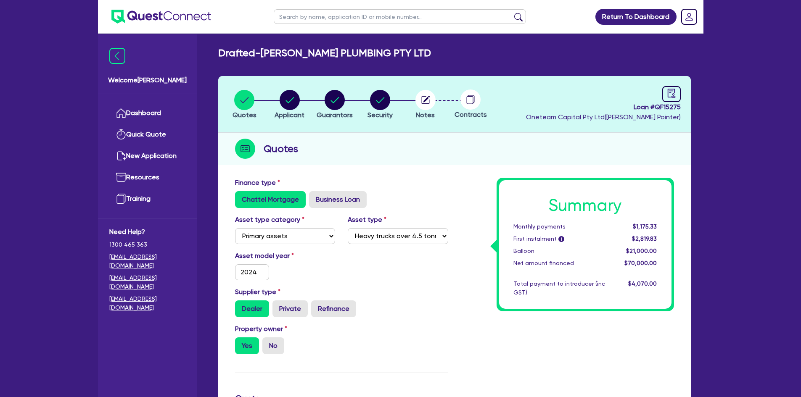
select select "PRIMARY_ASSETS"
select select "HEAVY_TRUCKS"
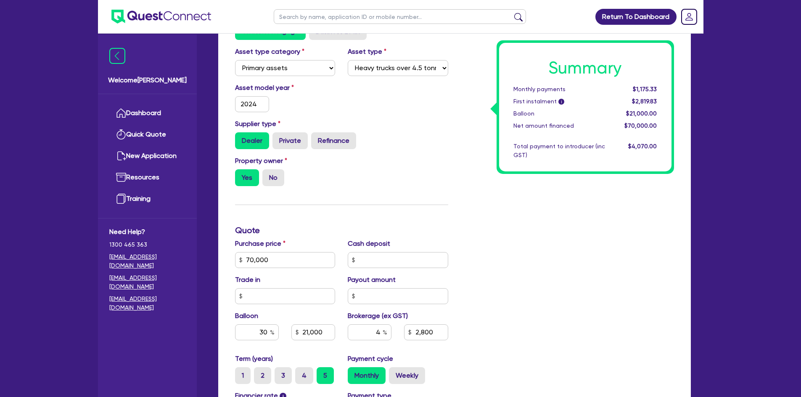
scroll to position [210, 0]
